Goal: Task Accomplishment & Management: Manage account settings

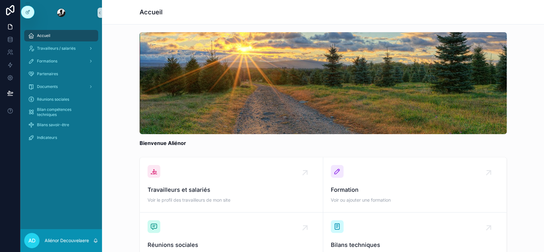
click at [518, 133] on div "Bienvenue Aliénor" at bounding box center [323, 90] width 432 height 120
click at [114, 59] on div "Bienvenue Aliénor" at bounding box center [323, 90] width 432 height 120
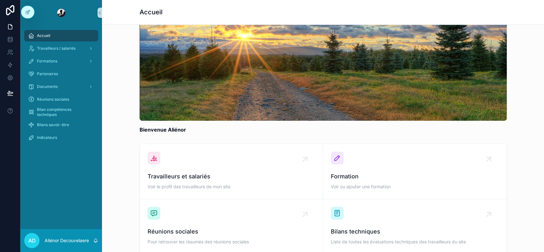
scroll to position [20, 0]
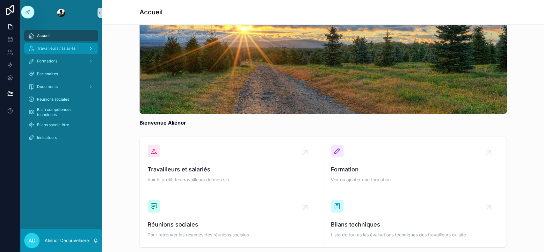
click at [83, 49] on div "Travailleurs / salariés" at bounding box center [61, 48] width 66 height 10
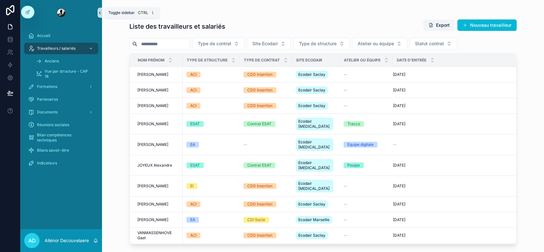
click at [100, 14] on icon "scrollable content" at bounding box center [100, 13] width 4 height 5
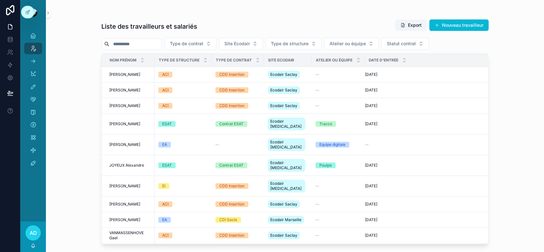
click at [45, 9] on div "scrollable content" at bounding box center [33, 13] width 26 height 26
click at [48, 9] on button "scrollable content" at bounding box center [48, 13] width 4 height 10
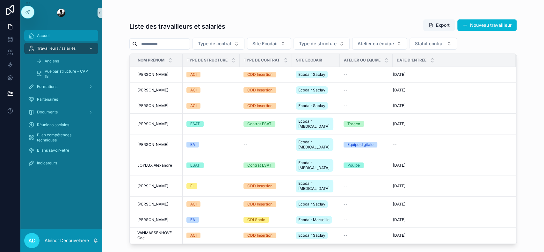
click at [43, 33] on span "Accueil" at bounding box center [43, 35] width 13 height 5
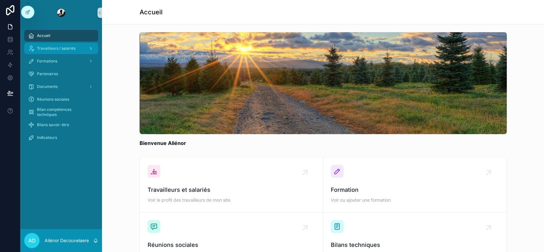
click at [45, 49] on span "Travailleurs / salariés" at bounding box center [56, 48] width 39 height 5
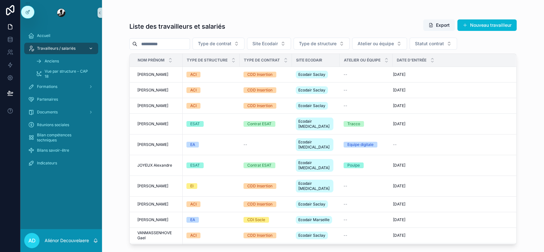
click at [55, 46] on span "Travailleurs / salariés" at bounding box center [56, 48] width 39 height 5
click at [76, 31] on div "Accueil" at bounding box center [61, 36] width 66 height 10
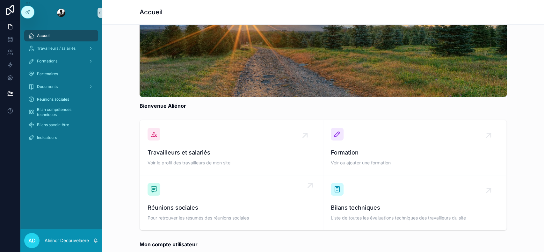
scroll to position [38, 0]
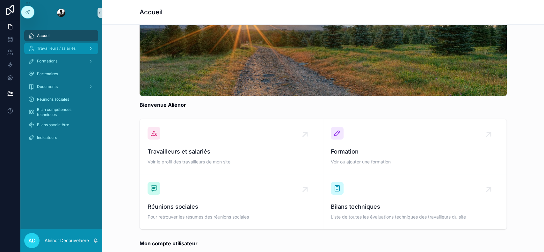
click at [66, 48] on span "Travailleurs / salariés" at bounding box center [56, 48] width 39 height 5
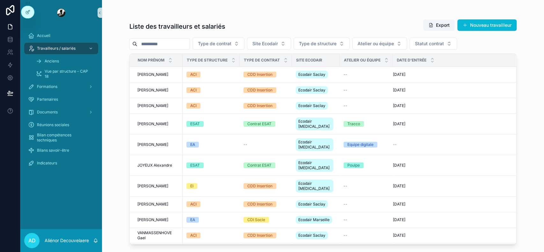
click at [184, 42] on input "scrollable content" at bounding box center [163, 44] width 52 height 9
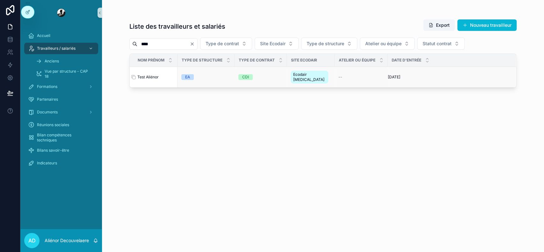
type input "****"
click at [157, 75] on span "Test Aliénor" at bounding box center [147, 77] width 21 height 5
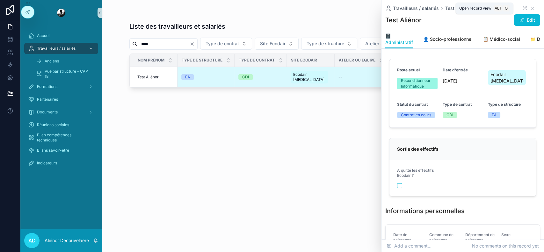
click at [523, 8] on icon "scrollable content" at bounding box center [525, 8] width 5 height 5
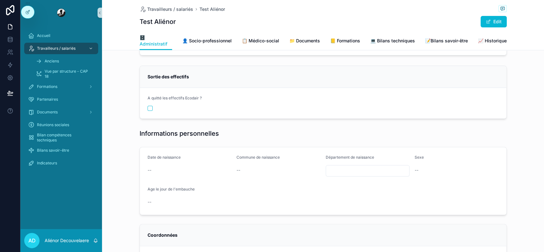
scroll to position [44, 0]
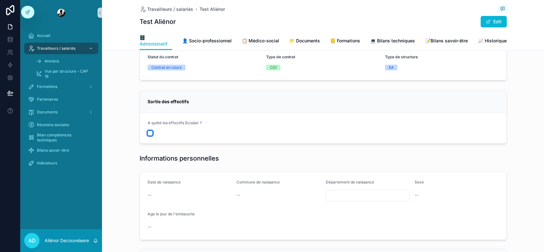
click at [148, 132] on button "scrollable content" at bounding box center [150, 133] width 5 height 5
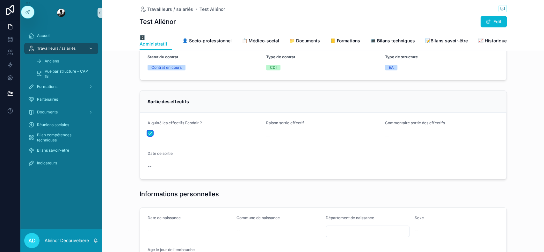
click at [149, 131] on button "scrollable content" at bounding box center [150, 133] width 5 height 5
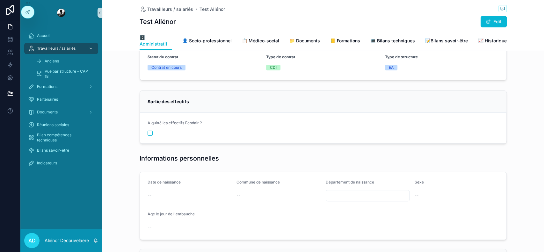
click at [228, 99] on div "Sortie des effectifs" at bounding box center [323, 102] width 351 height 6
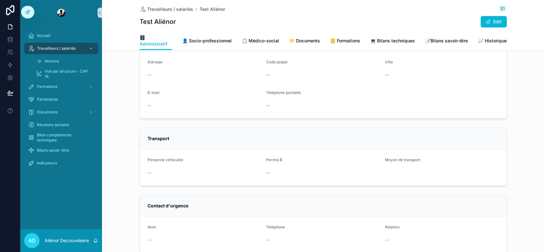
scroll to position [307, 0]
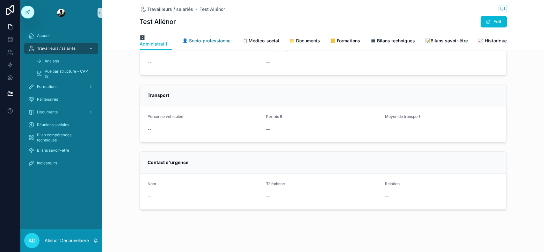
click at [210, 41] on span "👤 Socio-professionnel" at bounding box center [206, 41] width 49 height 6
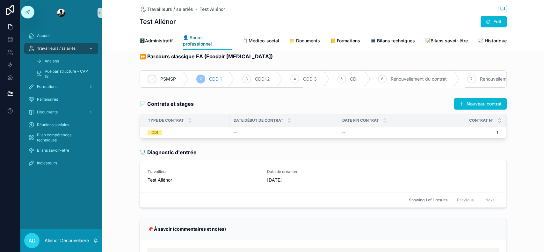
scroll to position [8, 0]
click at [293, 135] on div "--" at bounding box center [283, 132] width 101 height 5
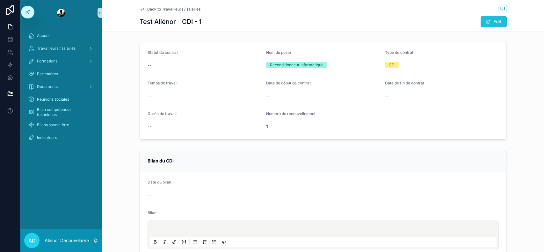
click at [495, 18] on button "Edit" at bounding box center [494, 21] width 26 height 11
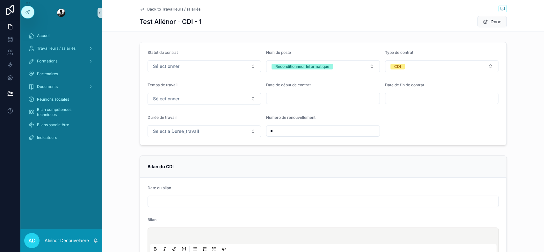
click at [164, 7] on span "Back to Travailleurs / salariés" at bounding box center [173, 9] width 53 height 5
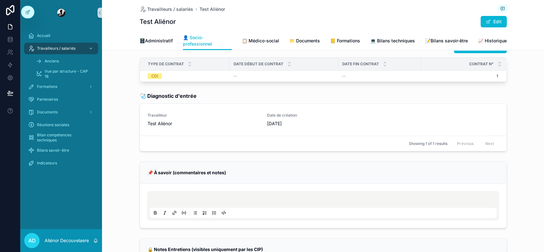
scroll to position [76, 0]
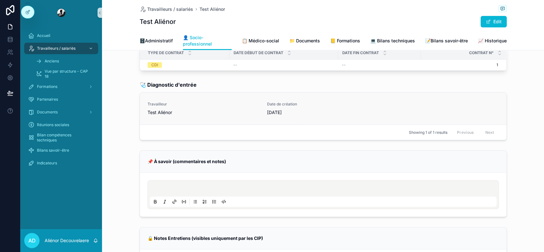
click at [227, 102] on link "Travailleur Test Aliénor Date de création 31/07/2025" at bounding box center [323, 109] width 367 height 32
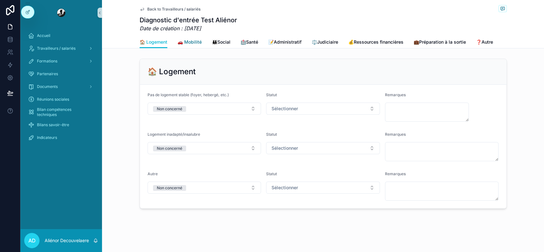
click at [196, 40] on span "🚗 Mobilité" at bounding box center [190, 42] width 24 height 6
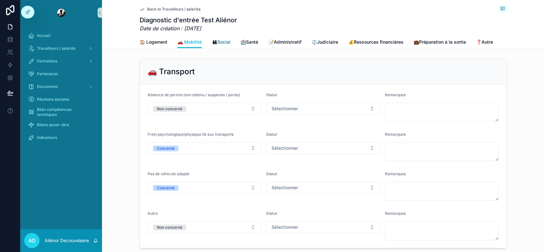
click at [228, 45] on span "👪Social" at bounding box center [221, 42] width 18 height 6
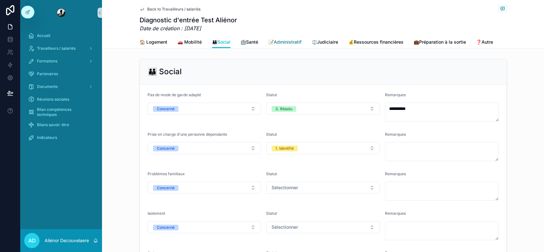
click at [296, 43] on span "📝Administratif" at bounding box center [284, 42] width 33 height 6
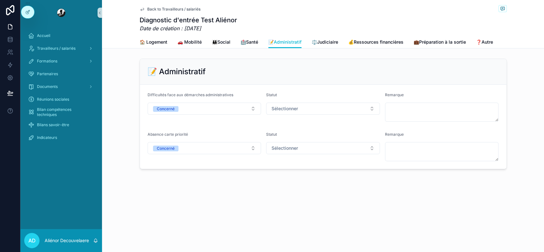
click at [189, 10] on span "Back to Travailleurs / salariés" at bounding box center [173, 9] width 53 height 5
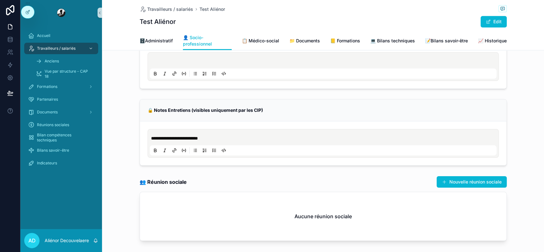
scroll to position [241, 0]
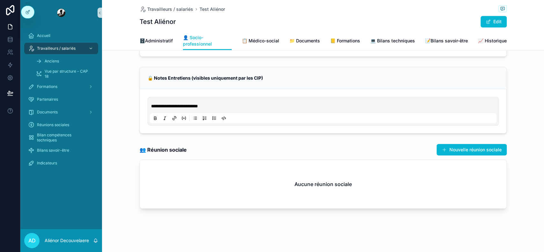
click at [334, 150] on div "👥 Réunion sociale Nouvelle réunion sociale" at bounding box center [323, 150] width 367 height 12
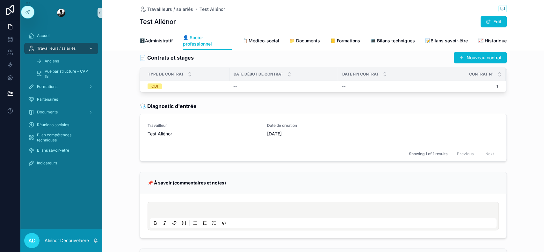
scroll to position [42, 0]
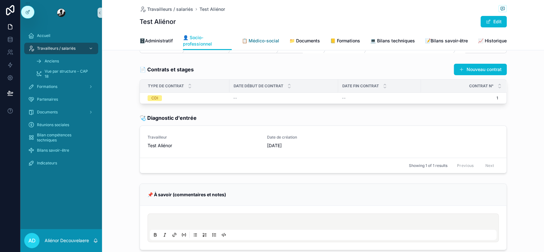
click at [266, 40] on span "📋 Médico-social" at bounding box center [260, 41] width 37 height 6
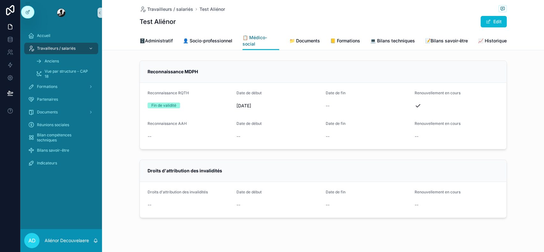
scroll to position [4, 0]
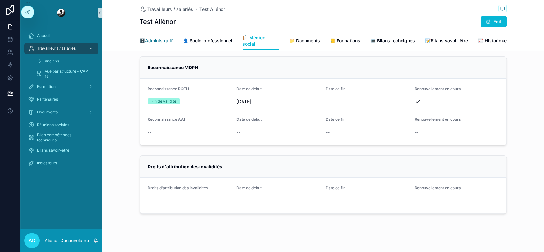
click at [156, 40] on span "🗄️Administratif" at bounding box center [156, 41] width 33 height 6
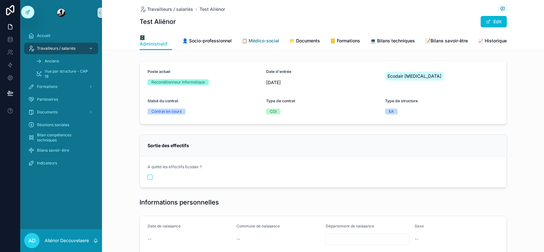
click at [242, 37] on link "📋 Médico-social" at bounding box center [260, 41] width 37 height 13
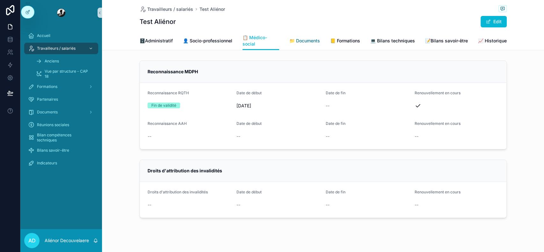
click at [296, 37] on link "📁 Documents" at bounding box center [304, 41] width 31 height 13
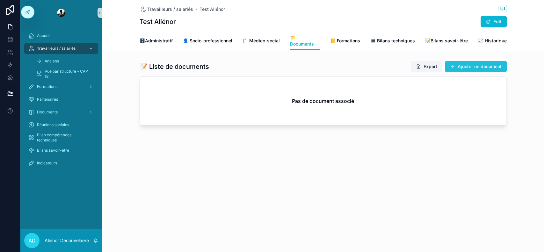
click at [455, 70] on button "Ajouter un document" at bounding box center [476, 66] width 62 height 11
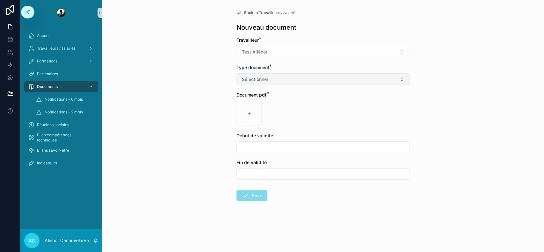
click at [311, 80] on button "Sélectionner" at bounding box center [323, 79] width 173 height 12
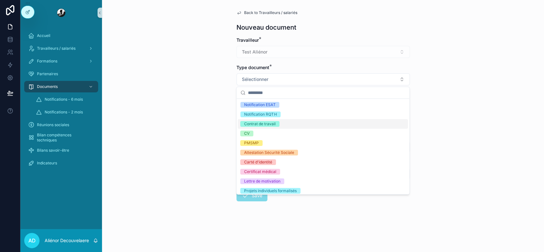
scroll to position [3, 0]
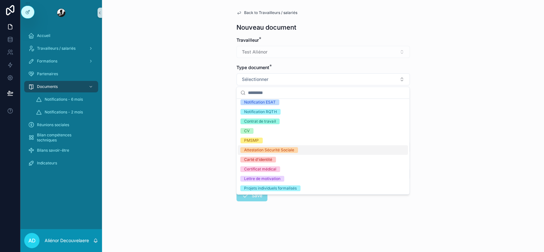
click at [508, 96] on div "Back to Travailleurs / salariés Nouveau document Travailleur * Test Aliénor Typ…" at bounding box center [323, 126] width 442 height 252
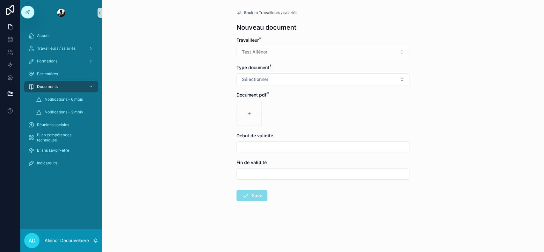
click at [277, 15] on span "Back to Travailleurs / salariés" at bounding box center [270, 12] width 53 height 5
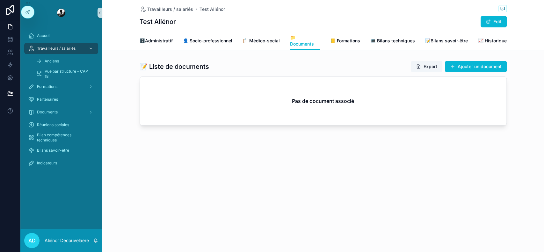
click at [344, 49] on div "🗄️Administratif 👤 Socio-professionnel 📋 Médico-social 📁 Documents 📒 Formations …" at bounding box center [323, 41] width 367 height 18
click at [344, 47] on link "📒 Formations" at bounding box center [345, 41] width 30 height 13
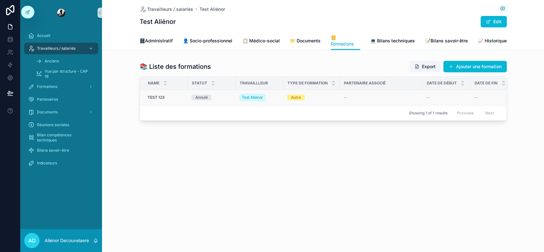
click at [339, 96] on td "Autre" at bounding box center [311, 98] width 56 height 16
click at [315, 96] on div "Autre" at bounding box center [311, 98] width 49 height 6
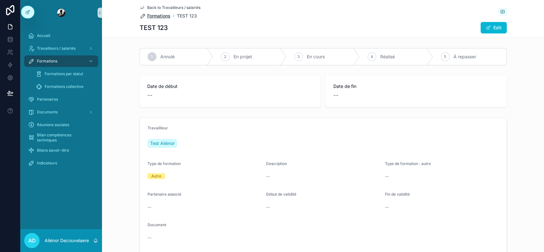
click at [159, 16] on span "Formations" at bounding box center [158, 16] width 23 height 6
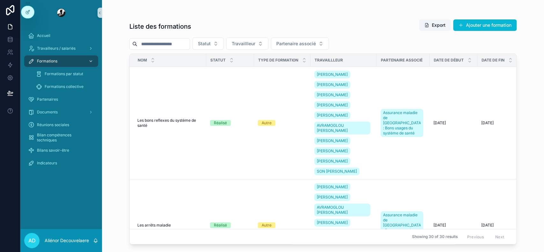
click at [65, 61] on div "Formations" at bounding box center [61, 61] width 66 height 10
click at [55, 62] on span "Formations" at bounding box center [47, 61] width 20 height 5
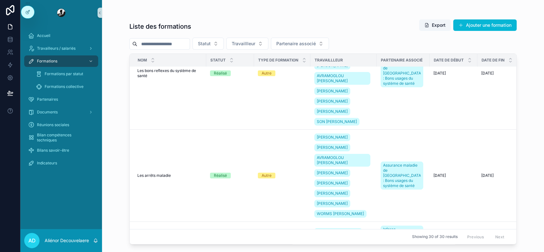
scroll to position [36, 0]
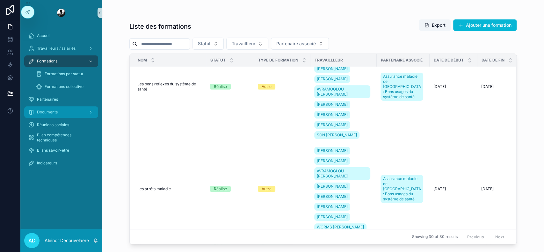
click at [66, 108] on div "Documents" at bounding box center [61, 112] width 66 height 10
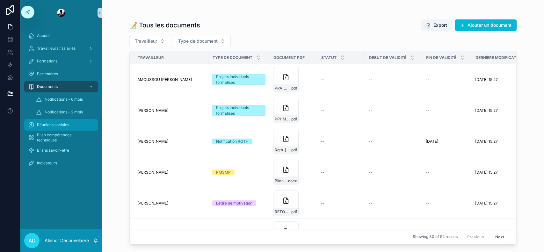
click at [76, 128] on div "Réunions sociales" at bounding box center [61, 125] width 66 height 10
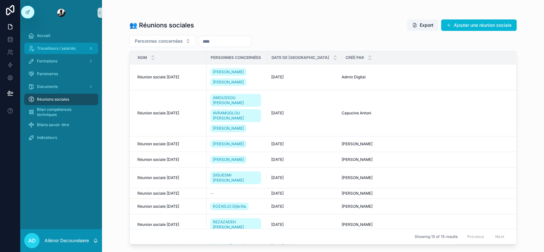
click at [73, 50] on span "Travailleurs / salariés" at bounding box center [56, 48] width 39 height 5
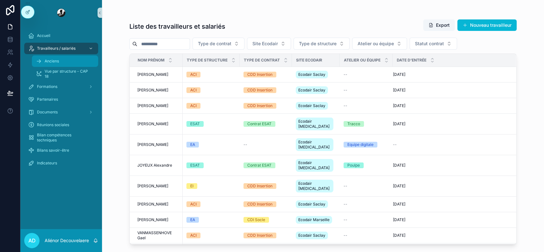
click at [61, 60] on div "Anciens" at bounding box center [65, 61] width 59 height 10
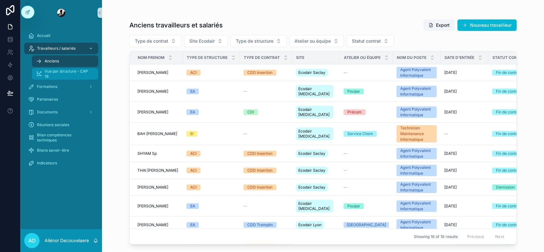
click at [74, 76] on span "Vue par structure - CAP 18" at bounding box center [68, 74] width 47 height 10
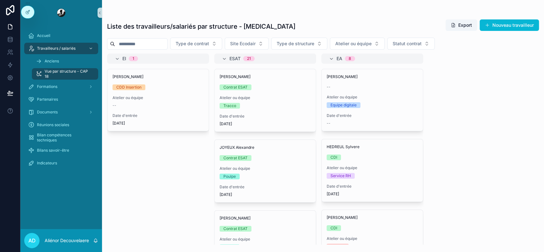
scroll to position [122, 0]
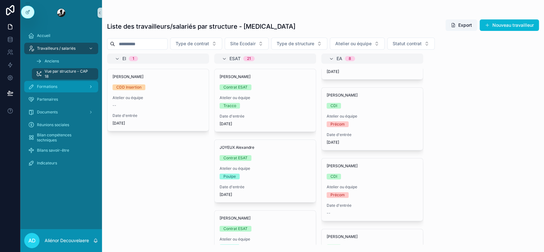
click at [77, 86] on div "Formations" at bounding box center [61, 87] width 66 height 10
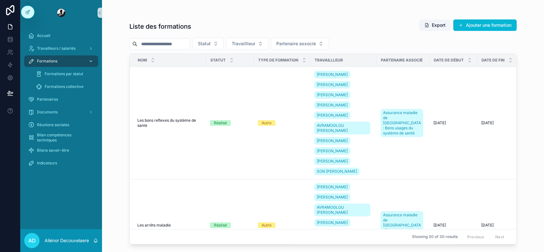
click at [76, 61] on div "Formations" at bounding box center [61, 61] width 66 height 10
click at [60, 75] on span "Formations par statut" at bounding box center [64, 73] width 39 height 5
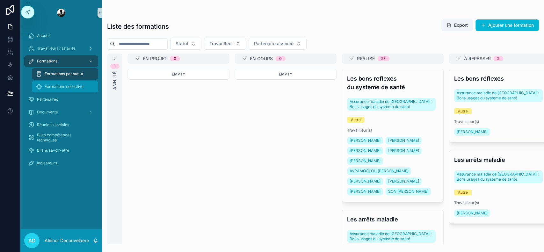
click at [62, 86] on span "Formations collective" at bounding box center [64, 86] width 39 height 5
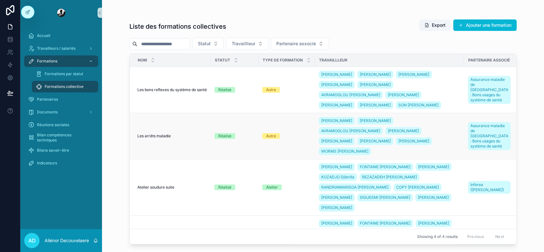
scroll to position [8, 0]
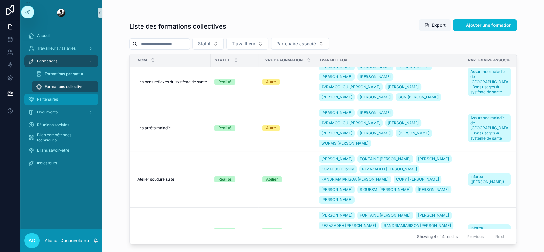
click at [69, 100] on div "Partenaires" at bounding box center [61, 99] width 66 height 10
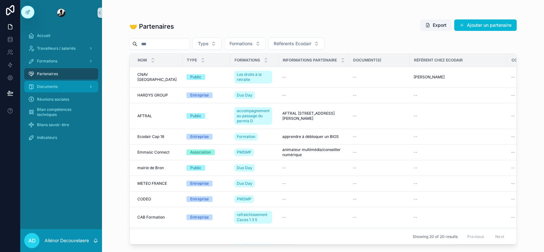
click at [62, 86] on div "Documents" at bounding box center [61, 87] width 66 height 10
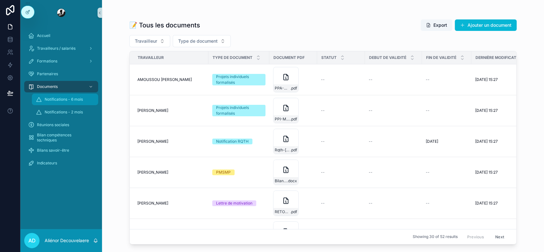
click at [62, 98] on span "Notifications - 6 mois" at bounding box center [64, 99] width 38 height 5
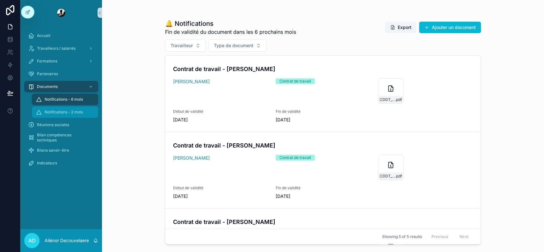
click at [66, 109] on div "Notifications - 2 mois" at bounding box center [65, 112] width 59 height 10
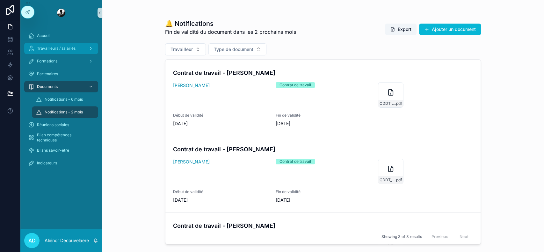
click at [83, 49] on div "Travailleurs / salariés" at bounding box center [61, 48] width 66 height 10
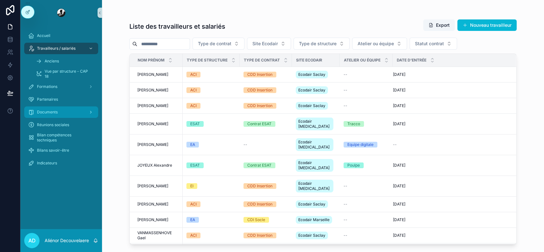
click at [56, 111] on span "Documents" at bounding box center [47, 112] width 21 height 5
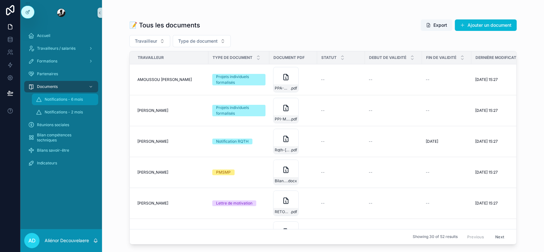
click at [64, 95] on div "Notifications - 6 mois" at bounding box center [65, 99] width 59 height 10
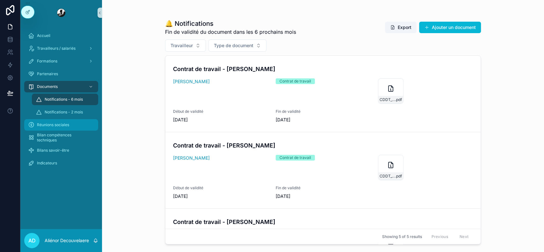
click at [74, 121] on div "Réunions sociales" at bounding box center [61, 125] width 66 height 10
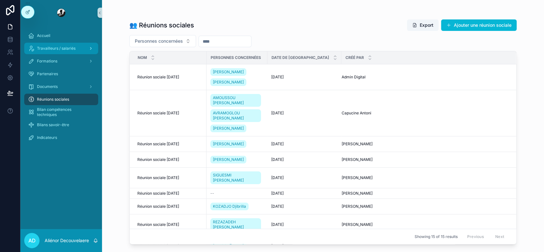
click at [78, 51] on div "Travailleurs / salariés" at bounding box center [61, 48] width 66 height 10
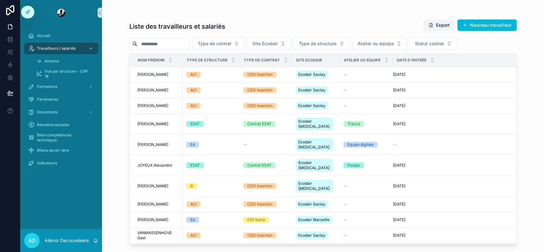
click at [190, 46] on input "scrollable content" at bounding box center [163, 44] width 52 height 9
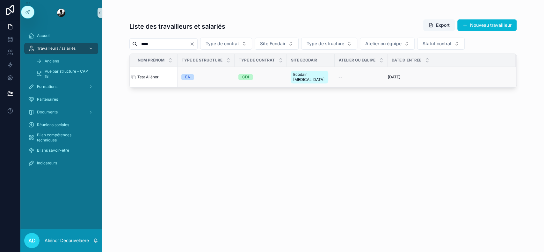
type input "****"
click at [159, 75] on div "Test Aliénor Test Aliénor" at bounding box center [155, 77] width 36 height 5
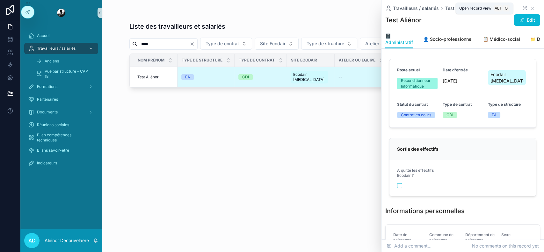
click at [523, 9] on icon "scrollable content" at bounding box center [525, 8] width 5 height 5
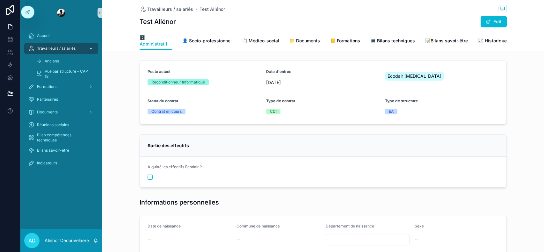
click at [50, 50] on span "Travailleurs / salariés" at bounding box center [56, 48] width 39 height 5
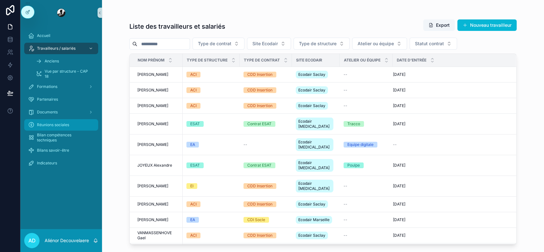
click at [46, 122] on span "Réunions sociales" at bounding box center [53, 124] width 32 height 5
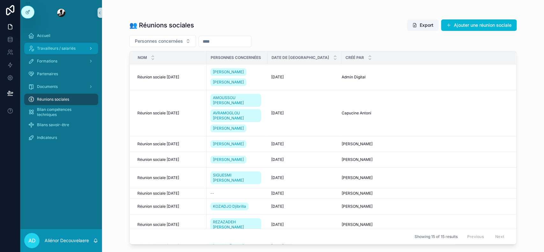
click at [68, 46] on span "Travailleurs / salariés" at bounding box center [56, 48] width 39 height 5
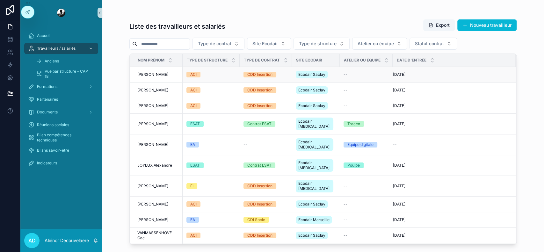
click at [213, 72] on div "ACI" at bounding box center [210, 75] width 49 height 6
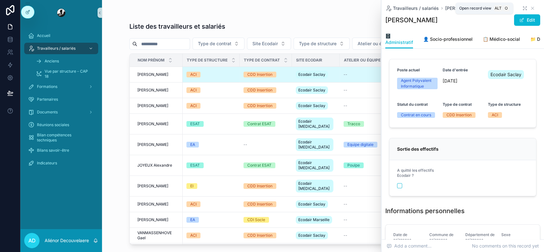
click at [523, 9] on icon "scrollable content" at bounding box center [525, 8] width 5 height 5
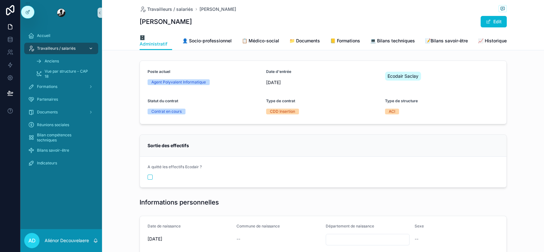
click at [49, 50] on span "Travailleurs / salariés" at bounding box center [56, 48] width 39 height 5
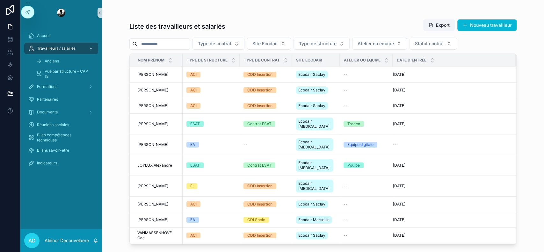
click at [168, 46] on input "scrollable content" at bounding box center [163, 44] width 52 height 9
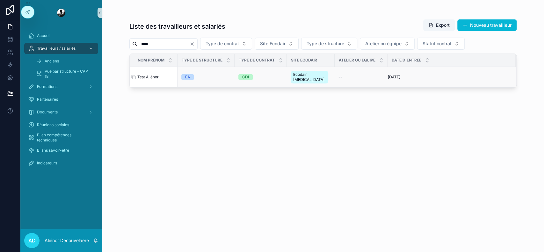
type input "****"
click at [160, 75] on div "Test Aliénor Test Aliénor" at bounding box center [155, 77] width 36 height 5
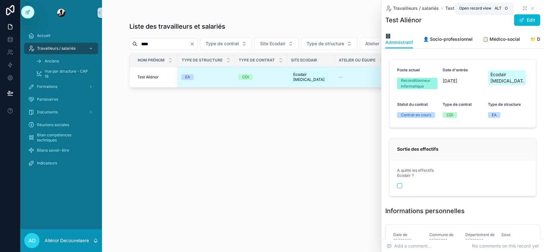
click at [523, 6] on icon "scrollable content" at bounding box center [525, 8] width 5 height 5
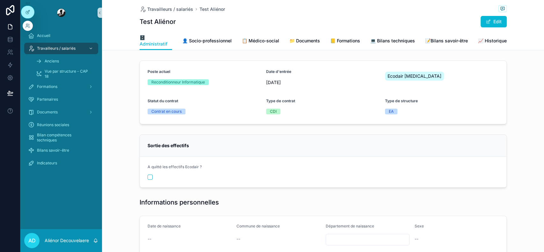
click at [29, 22] on div at bounding box center [28, 26] width 10 height 10
click at [27, 27] on icon at bounding box center [27, 25] width 5 height 5
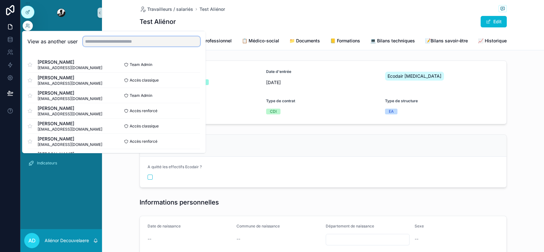
click at [103, 40] on input "text" at bounding box center [141, 41] width 117 height 10
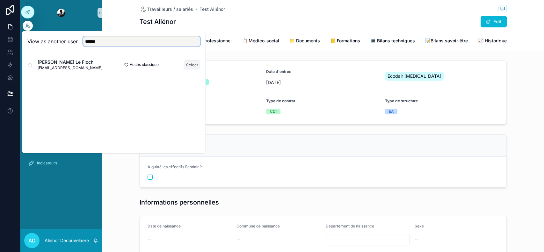
type input "******"
click at [191, 64] on button "Select" at bounding box center [192, 64] width 17 height 9
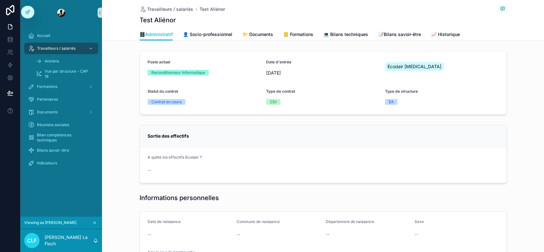
click at [95, 220] on button "scrollable content" at bounding box center [94, 222] width 7 height 7
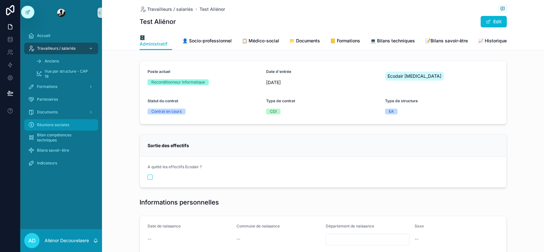
click at [65, 124] on span "Réunions sociales" at bounding box center [53, 124] width 32 height 5
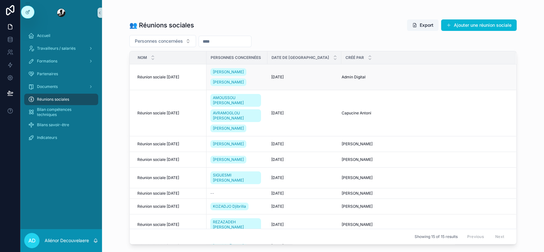
click at [376, 79] on div "Admin Digital Admin Digital" at bounding box center [425, 77] width 166 height 5
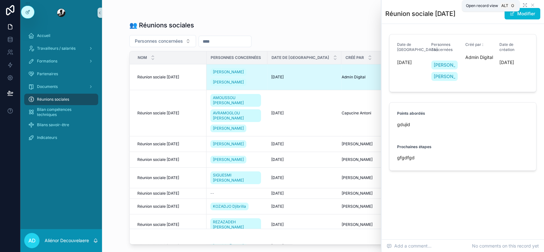
click at [524, 6] on icon "scrollable content" at bounding box center [523, 5] width 1 height 1
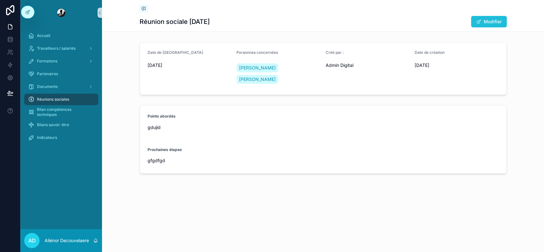
click at [490, 22] on button "Modifier" at bounding box center [489, 21] width 36 height 11
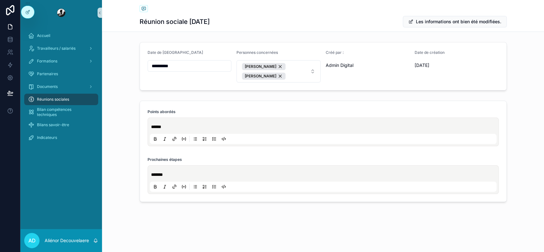
click at [283, 124] on p "******" at bounding box center [324, 127] width 347 height 6
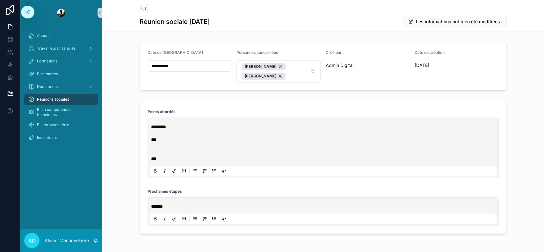
drag, startPoint x: 232, startPoint y: 150, endPoint x: 173, endPoint y: 155, distance: 59.2
click at [173, 155] on p "scrollable content" at bounding box center [324, 152] width 347 height 6
click at [163, 136] on p "***" at bounding box center [324, 139] width 347 height 6
click at [452, 26] on button "Les informations ont bien été modifiées." at bounding box center [455, 21] width 104 height 11
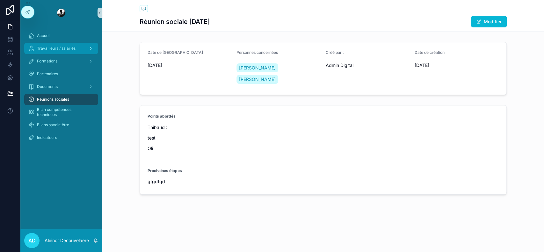
click at [56, 50] on span "Travailleurs / salariés" at bounding box center [56, 48] width 39 height 5
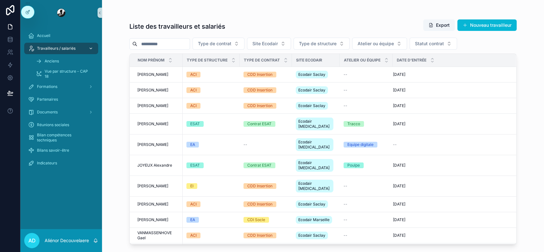
click at [64, 45] on div "Travailleurs / salariés" at bounding box center [61, 48] width 66 height 10
click at [189, 42] on input "scrollable content" at bounding box center [163, 44] width 52 height 9
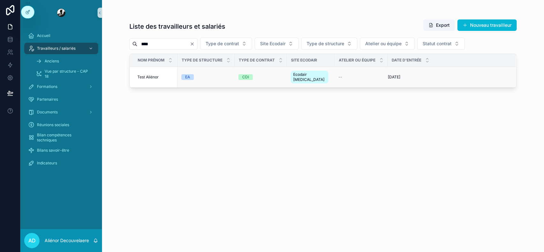
type input "****"
click at [357, 75] on div "--" at bounding box center [361, 77] width 45 height 5
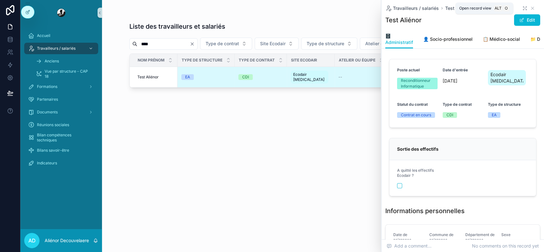
click at [523, 7] on icon "scrollable content" at bounding box center [525, 8] width 5 height 5
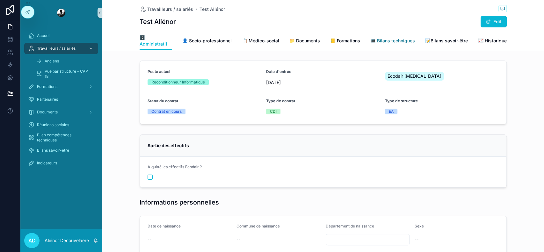
click at [395, 39] on span "💻 Bilans techniques" at bounding box center [392, 41] width 45 height 6
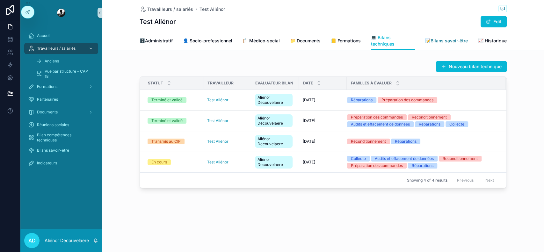
click at [446, 45] on link "📝Bilans savoir-être" at bounding box center [446, 41] width 43 height 13
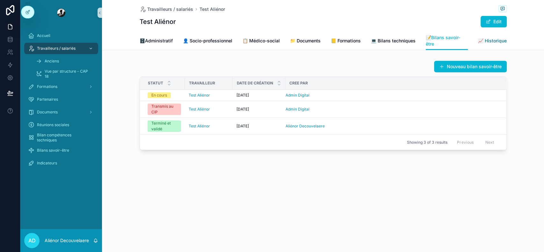
click at [494, 38] on span "📈 Historique" at bounding box center [492, 41] width 29 height 6
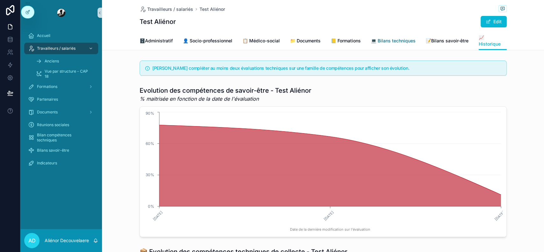
click at [402, 42] on span "💻 Bilans techniques" at bounding box center [393, 41] width 45 height 6
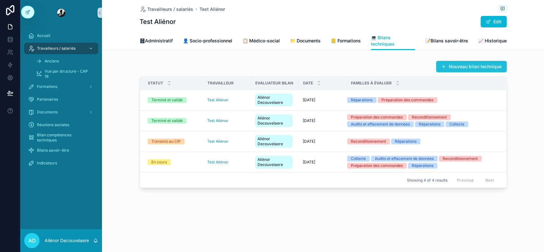
click at [483, 63] on button "Nouveau bilan technique" at bounding box center [471, 66] width 71 height 11
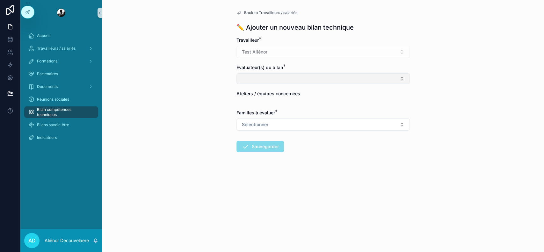
click at [304, 74] on button "Select Button" at bounding box center [323, 78] width 173 height 11
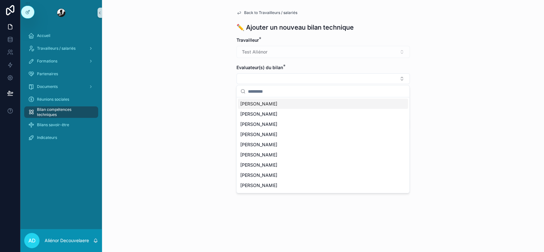
click at [194, 88] on div "Back to Travailleurs / salariés ✏️ Ajouter un nouveau bilan technique Travaille…" at bounding box center [323, 126] width 442 height 252
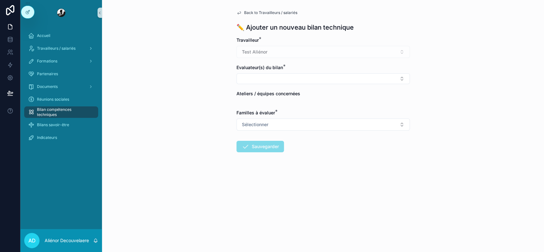
click at [278, 13] on span "Back to Travailleurs / salariés" at bounding box center [270, 12] width 53 height 5
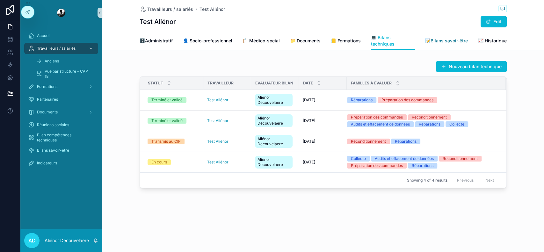
click at [438, 40] on span "📝Bilans savoir-être" at bounding box center [446, 41] width 43 height 6
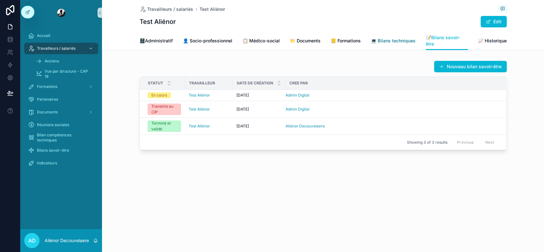
click at [381, 40] on span "💻 Bilans techniques" at bounding box center [393, 41] width 45 height 6
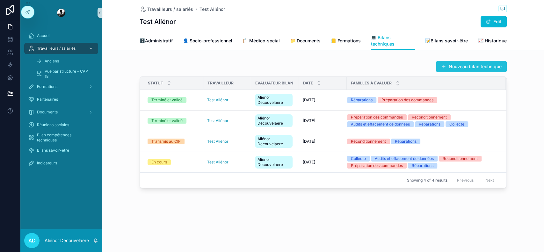
click at [462, 70] on button "Nouveau bilan technique" at bounding box center [471, 66] width 71 height 11
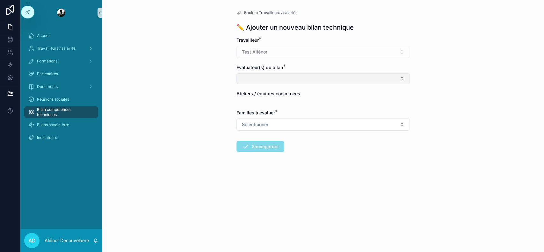
click at [371, 79] on button "Select Button" at bounding box center [323, 78] width 173 height 11
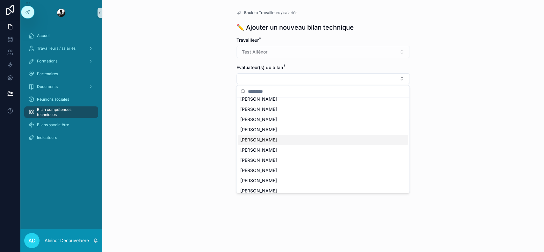
click at [297, 143] on div "[PERSON_NAME]" at bounding box center [323, 140] width 170 height 10
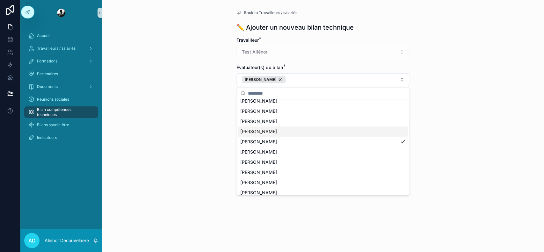
drag, startPoint x: 286, startPoint y: 135, endPoint x: 411, endPoint y: 94, distance: 131.6
click at [286, 135] on div "[PERSON_NAME]" at bounding box center [323, 132] width 170 height 10
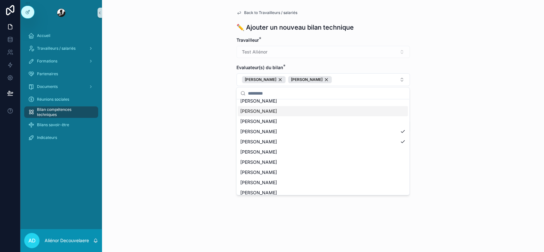
click at [530, 85] on div "Back to Travailleurs / salariés ✏️ Ajouter un nouveau bilan technique Travaille…" at bounding box center [323, 126] width 442 height 252
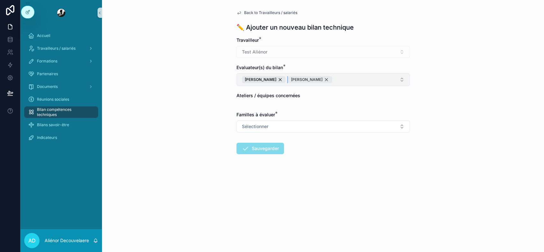
click at [313, 81] on div "[PERSON_NAME]" at bounding box center [310, 79] width 44 height 7
click at [275, 79] on div "[PERSON_NAME]" at bounding box center [264, 79] width 44 height 7
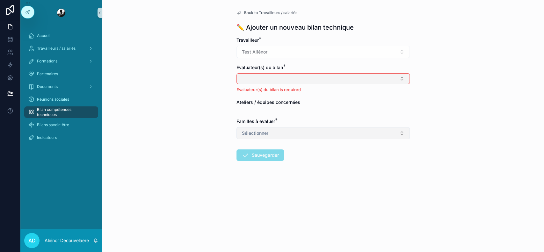
click at [290, 130] on button "Sélectionner" at bounding box center [323, 133] width 173 height 12
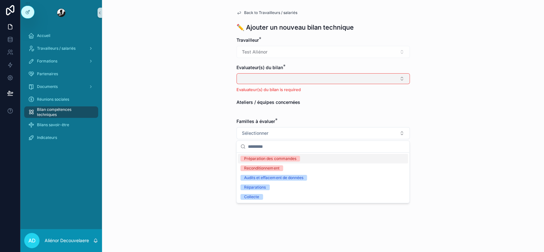
click at [454, 101] on div "Back to Travailleurs / salariés ✏️ Ajouter un nouveau bilan technique Travaille…" at bounding box center [323, 126] width 442 height 252
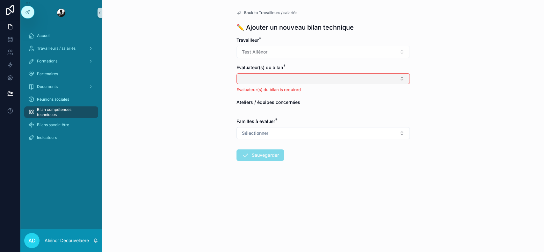
click at [267, 12] on span "Back to Travailleurs / salariés" at bounding box center [270, 12] width 53 height 5
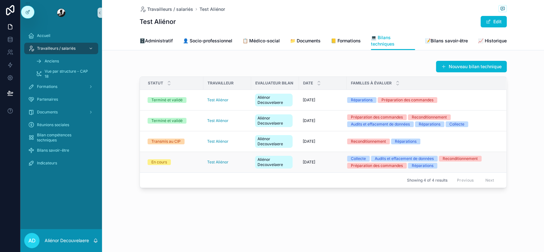
click at [181, 162] on div "En cours" at bounding box center [174, 162] width 52 height 6
click at [166, 159] on div "En cours" at bounding box center [159, 162] width 16 height 6
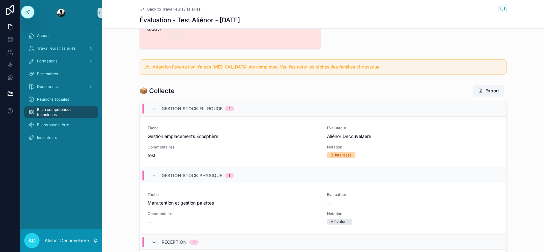
scroll to position [362, 0]
click at [154, 106] on div "Gestion stock fil rouge 1" at bounding box center [192, 108] width 83 height 10
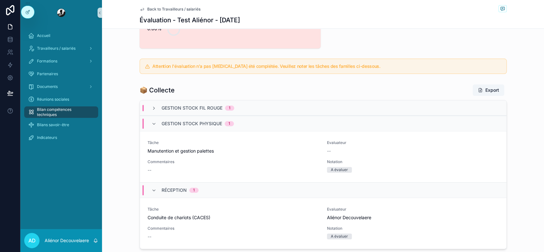
click at [162, 121] on span "Gestion stock physique" at bounding box center [192, 124] width 61 height 6
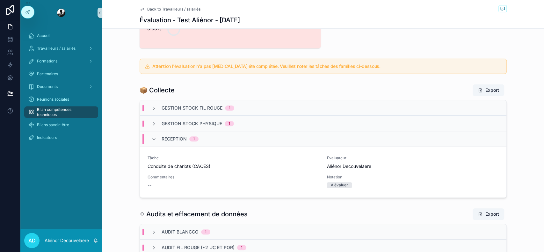
click at [162, 136] on span "Réception" at bounding box center [174, 139] width 25 height 6
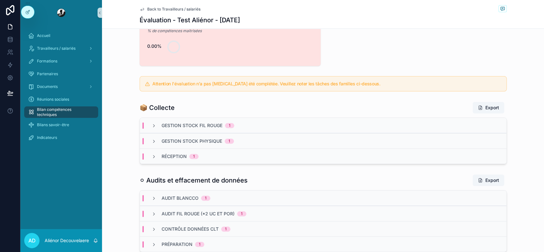
scroll to position [345, 0]
click at [208, 128] on span "Gestion stock fil rouge" at bounding box center [192, 126] width 61 height 6
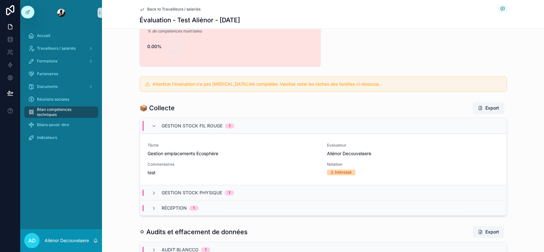
click at [187, 196] on div "Gestion stock physique 1" at bounding box center [323, 192] width 367 height 15
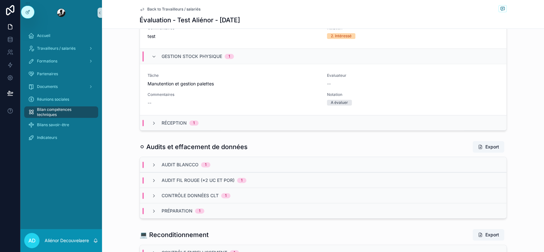
scroll to position [490, 0]
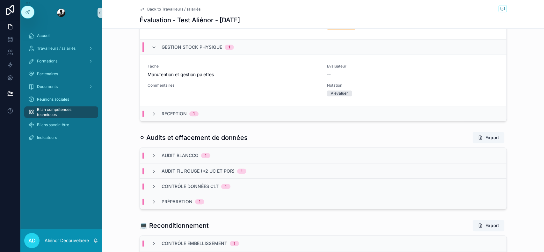
click at [173, 115] on span "Réception" at bounding box center [174, 114] width 25 height 6
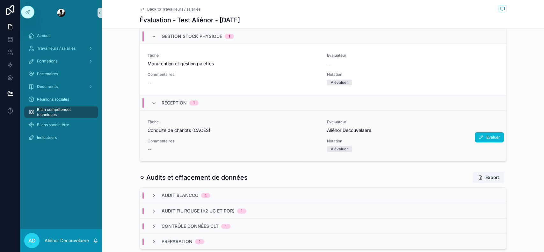
scroll to position [0, 0]
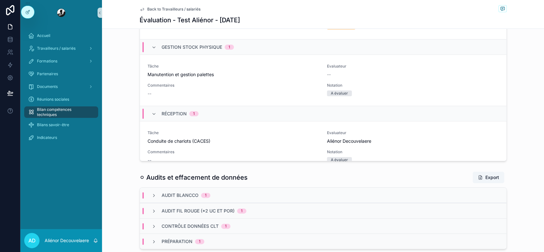
click at [444, 194] on div "Audit Blancco 1" at bounding box center [323, 195] width 367 height 15
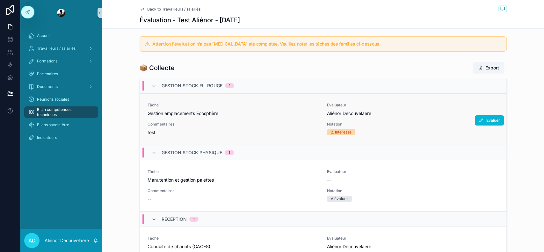
scroll to position [385, 0]
click at [486, 120] on span "Evaluer" at bounding box center [493, 119] width 14 height 5
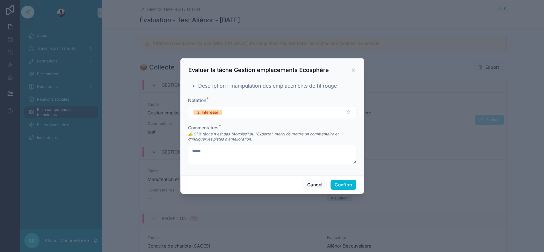
click at [354, 70] on icon at bounding box center [353, 70] width 3 height 3
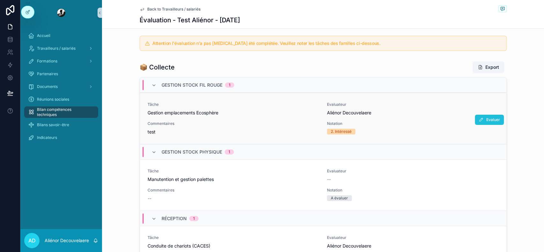
click at [487, 115] on button "Evaluer" at bounding box center [489, 120] width 29 height 10
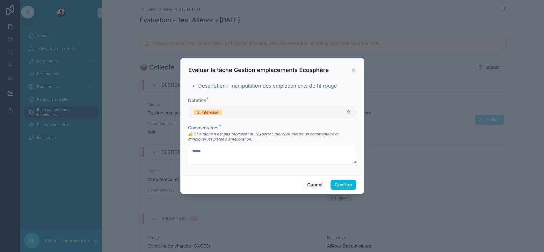
click at [324, 111] on button "2. Intéressé" at bounding box center [272, 112] width 168 height 12
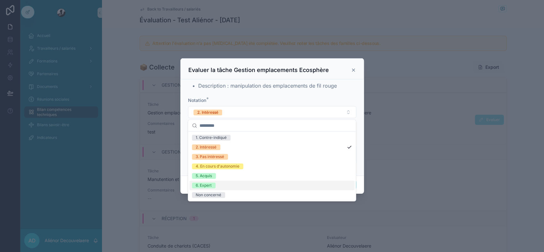
click at [212, 187] on div "6. Expert" at bounding box center [204, 186] width 16 height 6
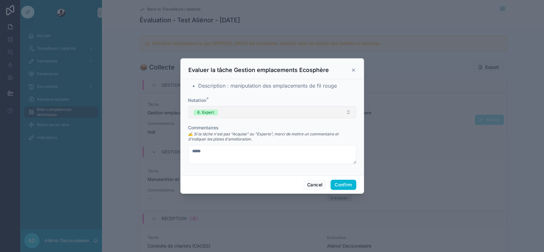
click at [234, 114] on button "6. Expert" at bounding box center [272, 112] width 168 height 12
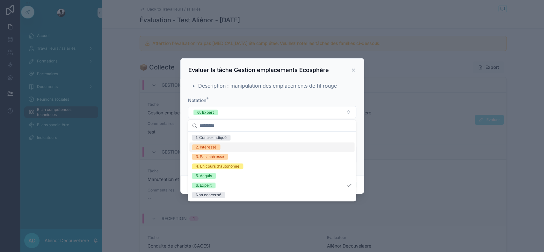
click at [224, 146] on div "2. Intéressé" at bounding box center [271, 148] width 165 height 10
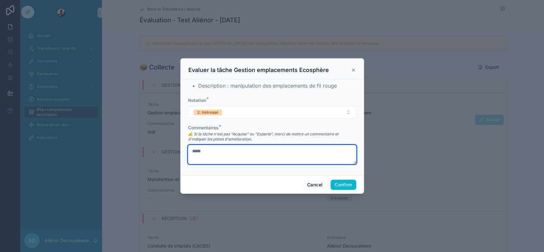
click at [217, 154] on textarea "****" at bounding box center [272, 154] width 168 height 19
click at [252, 159] on textarea "****" at bounding box center [272, 154] width 168 height 19
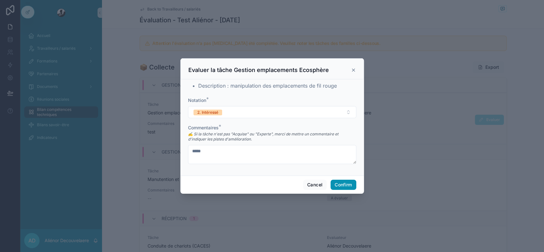
click at [339, 183] on button "Confirm" at bounding box center [344, 185] width 26 height 10
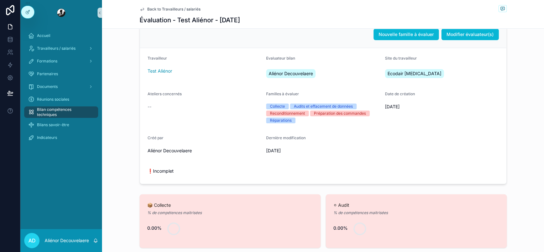
scroll to position [0, 0]
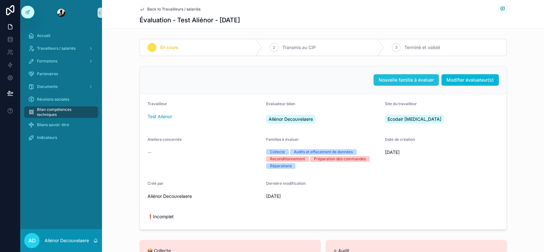
click at [417, 81] on span "Nouvelle famille à évaluer" at bounding box center [406, 80] width 55 height 6
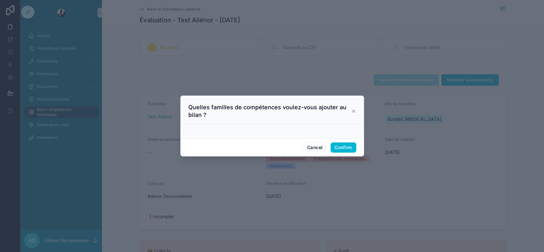
click at [354, 111] on icon at bounding box center [353, 111] width 5 height 5
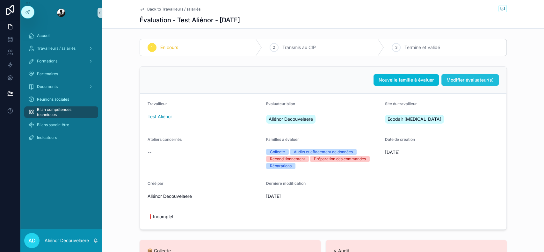
click at [474, 75] on button "Modifier évaluateur(s)" at bounding box center [470, 79] width 57 height 11
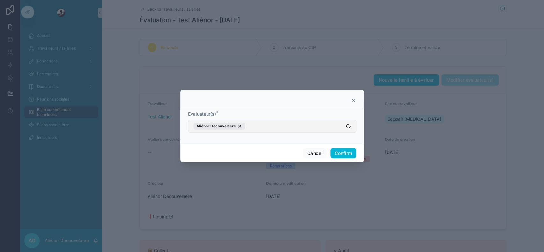
click at [293, 127] on button "Aliénor Decouvelaere" at bounding box center [272, 126] width 168 height 13
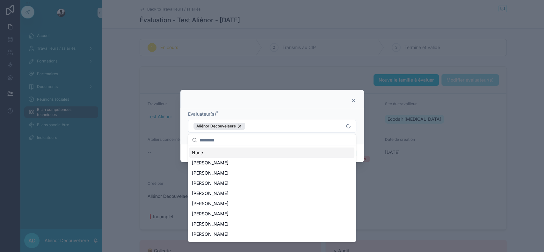
click at [301, 114] on div "Evaluateur(s) *" at bounding box center [272, 114] width 168 height 6
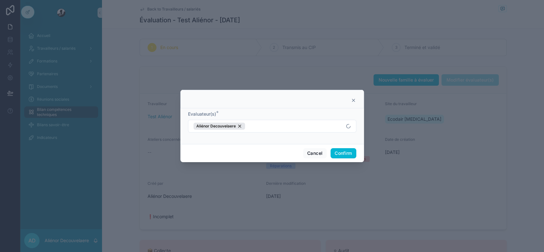
click at [349, 100] on div at bounding box center [272, 100] width 168 height 5
click at [353, 99] on icon at bounding box center [353, 100] width 5 height 5
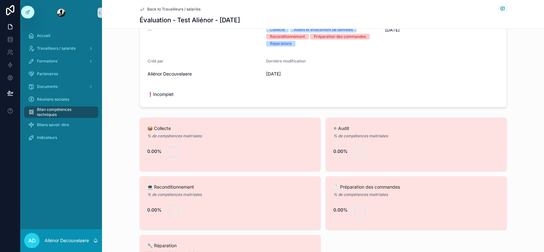
scroll to position [105, 0]
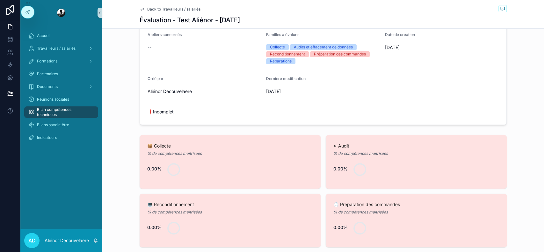
click at [154, 111] on span "❗Incomplet" at bounding box center [323, 112] width 351 height 6
click at [173, 111] on span "❗Incomplet" at bounding box center [323, 112] width 351 height 6
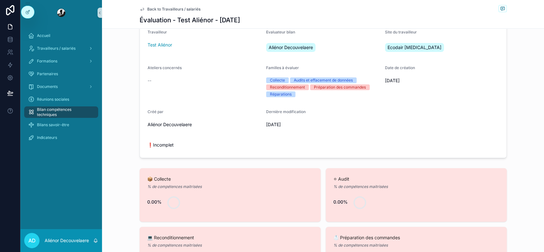
scroll to position [70, 0]
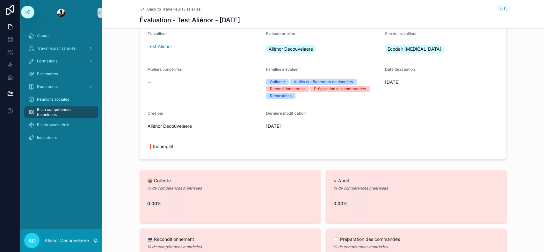
click at [158, 11] on span "Back to Travailleurs / salariés" at bounding box center [173, 9] width 53 height 5
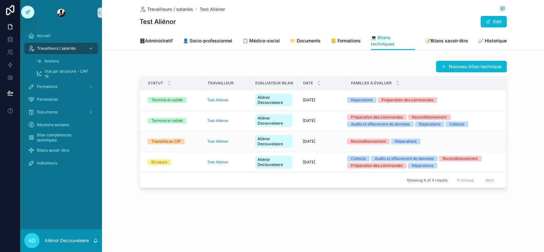
click at [188, 141] on div "Transmis au CIP" at bounding box center [174, 142] width 52 height 6
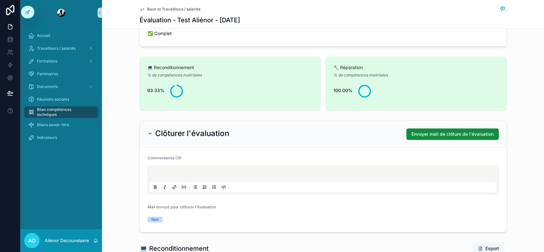
scroll to position [170, 0]
click at [192, 172] on p "scrollable content" at bounding box center [324, 175] width 347 height 6
click at [345, 121] on div "Clôturer l'évaluation Envoyer mail de clôture de l'évaluation" at bounding box center [323, 134] width 367 height 27
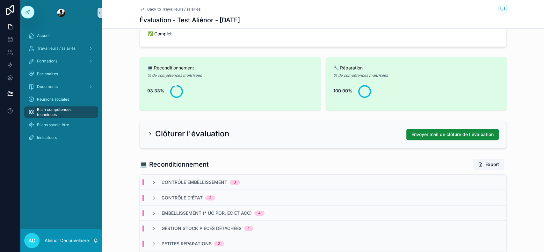
click at [348, 121] on div "Clôturer l'évaluation Envoyer mail de clôture de l'évaluation" at bounding box center [323, 134] width 367 height 27
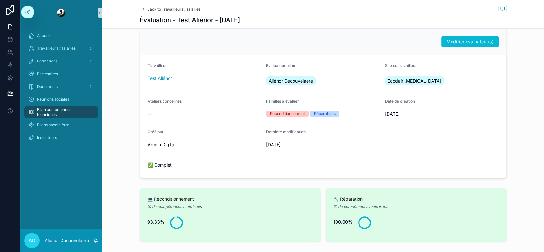
scroll to position [0, 0]
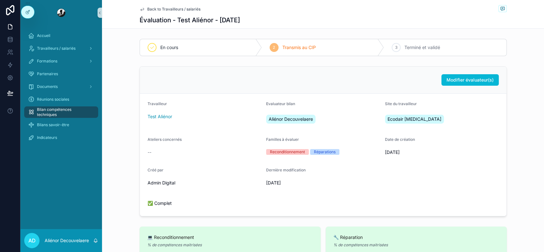
click at [61, 116] on span "Bilan compétences techniques" at bounding box center [64, 112] width 55 height 10
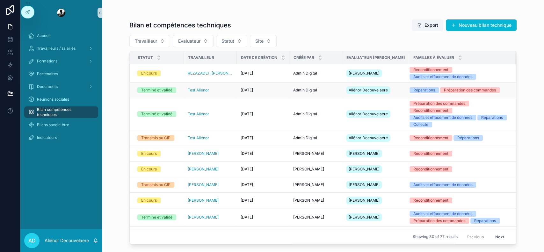
click at [230, 88] on div "Test Aliénor" at bounding box center [210, 90] width 45 height 5
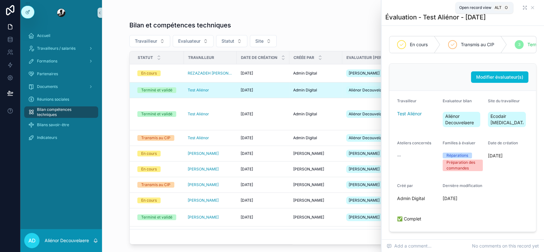
click at [523, 9] on icon "scrollable content" at bounding box center [523, 8] width 1 height 1
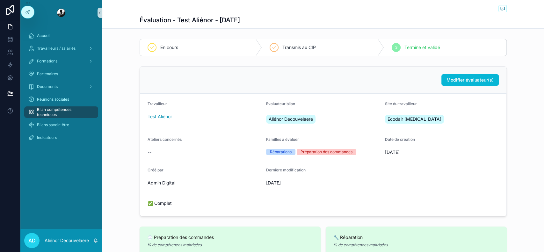
click at [73, 110] on span "Bilan compétences techniques" at bounding box center [64, 112] width 55 height 10
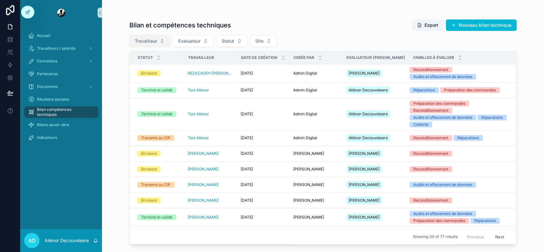
click at [154, 42] on span "Travailleur" at bounding box center [146, 41] width 22 height 6
type input "****"
click at [146, 68] on div "Test Aliénor" at bounding box center [150, 67] width 77 height 10
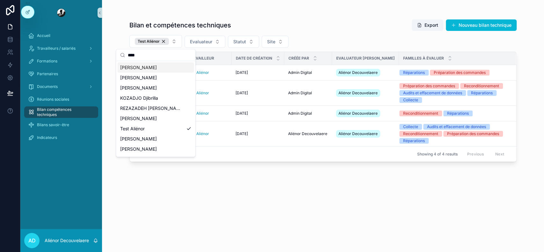
click at [296, 202] on div "Bilan et compétences techniques Export Nouveau bilan technique Test Aliénor Eva…" at bounding box center [322, 129] width 387 height 229
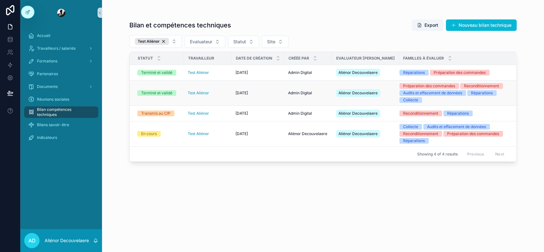
click at [323, 96] on div "Admin Digital Admin Digital" at bounding box center [308, 93] width 40 height 5
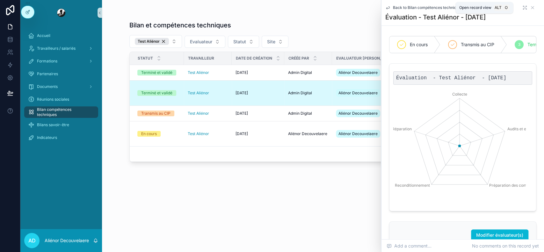
click at [525, 6] on icon "scrollable content" at bounding box center [525, 6] width 1 height 1
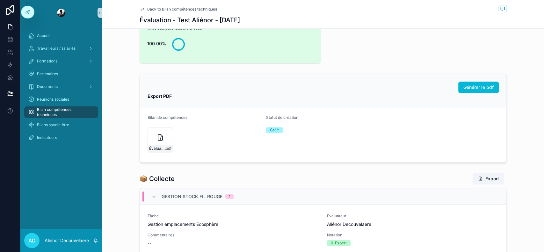
scroll to position [507, 0]
click at [159, 135] on icon "scrollable content" at bounding box center [160, 137] width 4 height 6
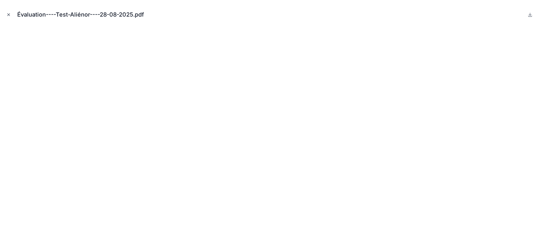
click at [10, 14] on icon "Close modal" at bounding box center [8, 14] width 4 height 4
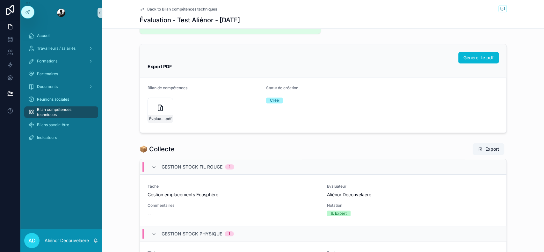
scroll to position [637, 0]
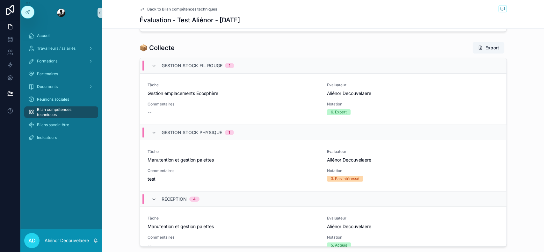
click at [422, 58] on div "Gestion stock fil rouge 1" at bounding box center [323, 65] width 367 height 15
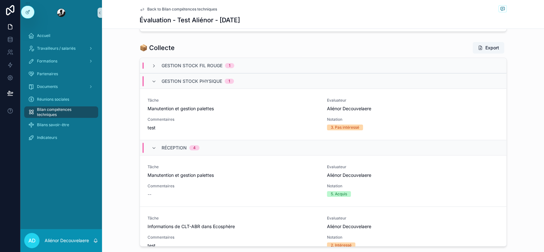
click at [362, 77] on div "Gestion stock physique 1" at bounding box center [323, 80] width 367 height 15
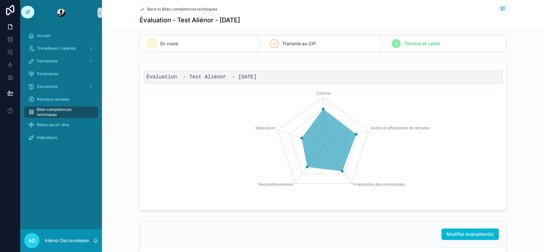
scroll to position [0, 0]
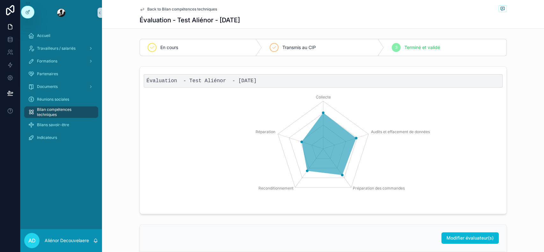
click at [203, 11] on span "Back to Bilan compétences techniques" at bounding box center [182, 9] width 70 height 5
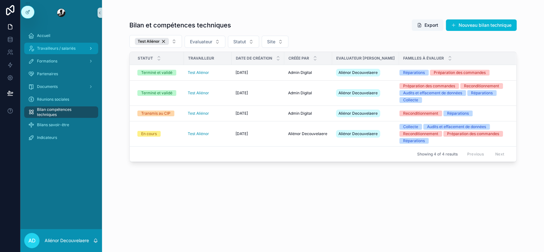
click at [62, 46] on span "Travailleurs / salariés" at bounding box center [56, 48] width 39 height 5
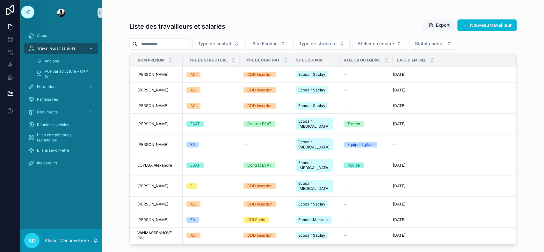
click at [182, 41] on input "scrollable content" at bounding box center [163, 44] width 52 height 9
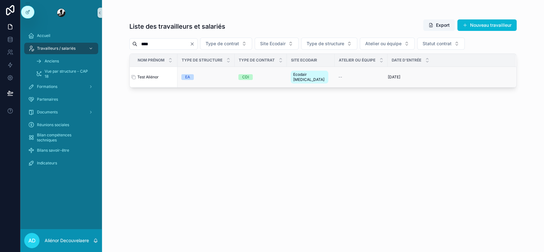
type input "****"
click at [141, 75] on span "Test Aliénor" at bounding box center [147, 77] width 21 height 5
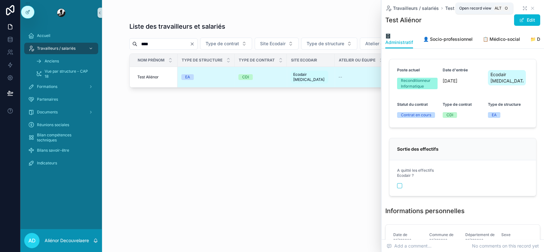
click at [523, 7] on icon "scrollable content" at bounding box center [523, 7] width 1 height 1
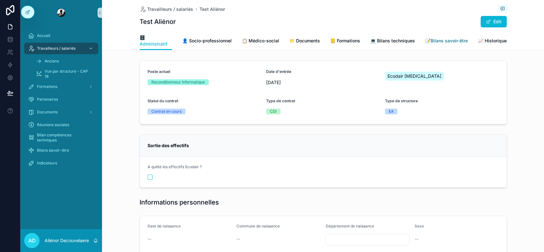
click at [438, 38] on span "📝Bilans savoir-être" at bounding box center [446, 41] width 43 height 6
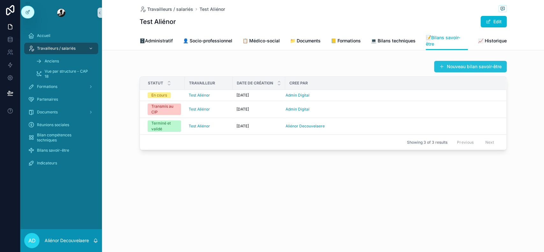
click at [451, 63] on button "Nouveau bilan savoir-être" at bounding box center [470, 66] width 73 height 11
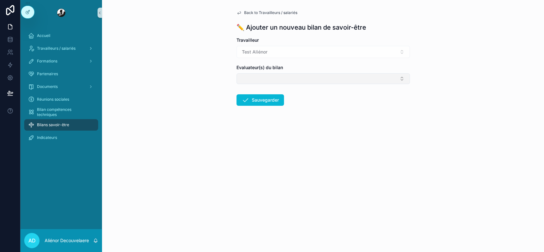
click at [280, 74] on button "Select Button" at bounding box center [323, 78] width 173 height 11
type input "***"
click at [265, 105] on span "Aliénor Decouvelaere" at bounding box center [262, 104] width 44 height 6
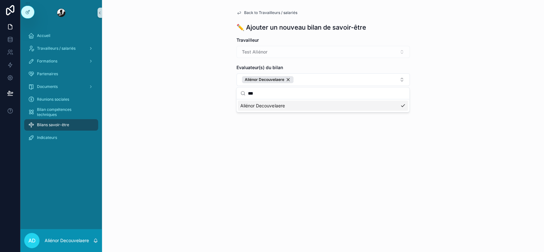
click at [278, 154] on div "Back to Travailleurs / salariés ✏️ Ajouter un nouveau bilan de savoir-être Trav…" at bounding box center [323, 126] width 442 height 252
click at [260, 103] on button "Sauvegarder" at bounding box center [261, 101] width 48 height 11
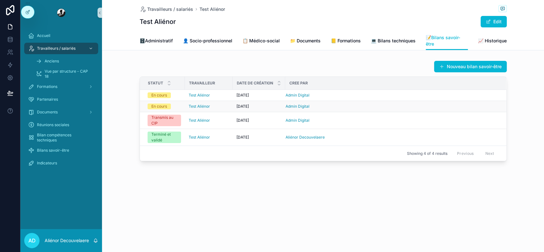
click at [321, 106] on div "Admin Digital" at bounding box center [392, 106] width 213 height 5
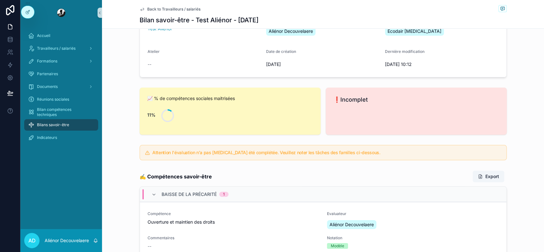
scroll to position [170, 0]
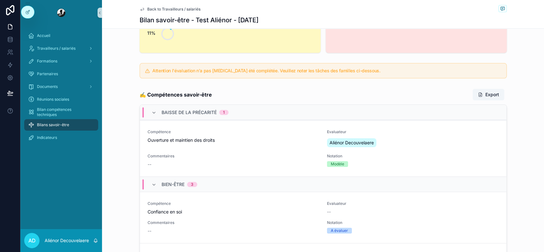
click at [269, 115] on div "Baisse de la précarité 1" at bounding box center [323, 112] width 367 height 15
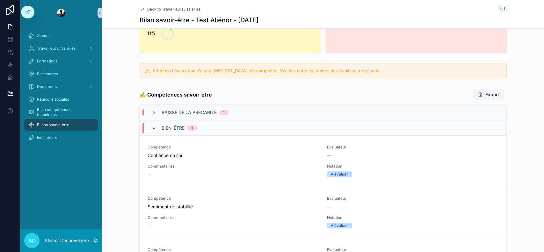
click at [252, 126] on div "Bien-être 3" at bounding box center [323, 127] width 367 height 15
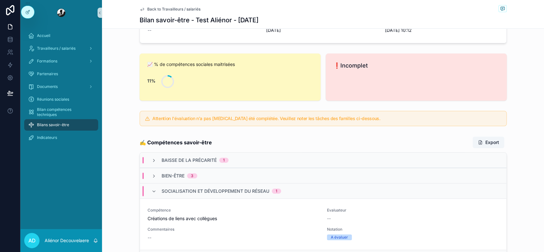
scroll to position [127, 0]
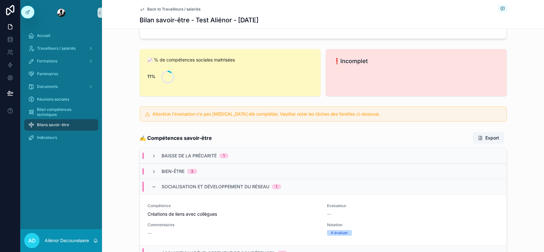
click at [212, 191] on div "Socialisation et développement du réseau 1" at bounding box center [323, 186] width 367 height 15
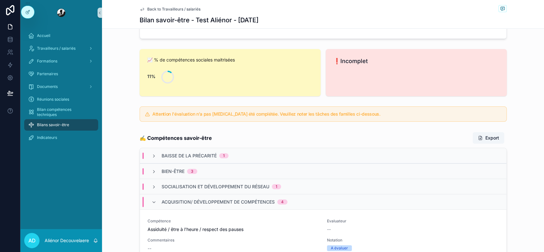
click at [203, 200] on span "Acquisition/ développement de compétences" at bounding box center [218, 202] width 113 height 6
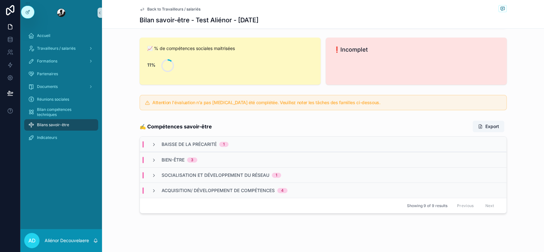
scroll to position [138, 0]
click at [252, 139] on div "Baisse de la précarité 1" at bounding box center [323, 144] width 367 height 15
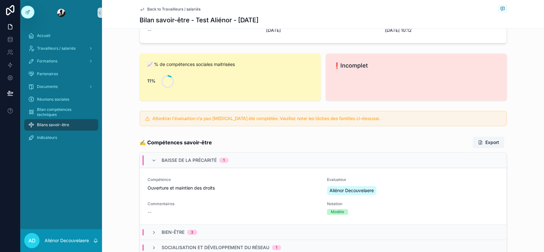
scroll to position [199, 0]
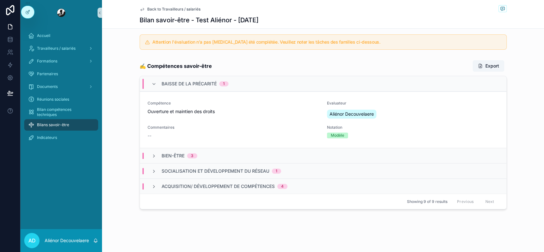
click at [298, 161] on div "Bien-être 3" at bounding box center [323, 155] width 367 height 15
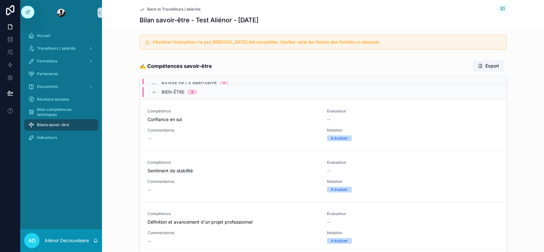
scroll to position [71, 0]
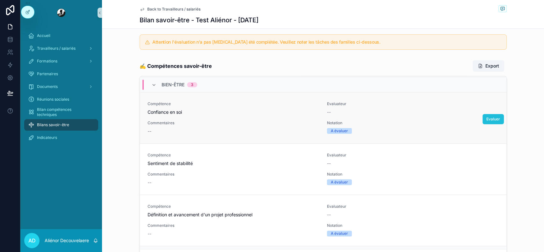
click at [486, 117] on span "Evaluer" at bounding box center [493, 119] width 14 height 5
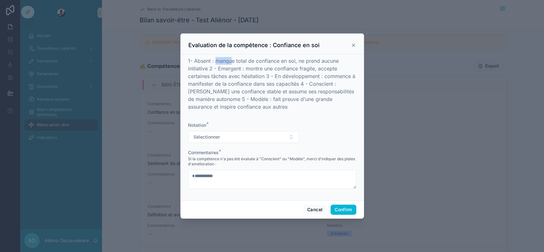
drag, startPoint x: 216, startPoint y: 59, endPoint x: 230, endPoint y: 66, distance: 16.3
click at [230, 66] on p "1- Absent : manque total de confiance en soi, ne prend aucune initiative 2 - Em…" at bounding box center [272, 84] width 168 height 54
click at [253, 71] on p "1- Absent : manque total de confiance en soi, ne prend aucune initiative 2 - Em…" at bounding box center [272, 84] width 168 height 54
click at [255, 134] on button "Sélectionner" at bounding box center [243, 137] width 111 height 12
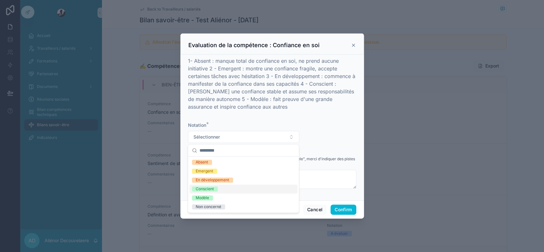
click at [224, 186] on div "Conscient" at bounding box center [243, 189] width 108 height 9
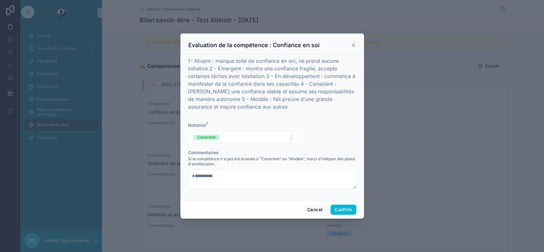
click at [320, 116] on div "1- Absent : manque total de confiance en soi, ne prend aucune initiative 2 - Em…" at bounding box center [272, 126] width 168 height 138
click at [239, 135] on button "Conscient" at bounding box center [243, 137] width 111 height 12
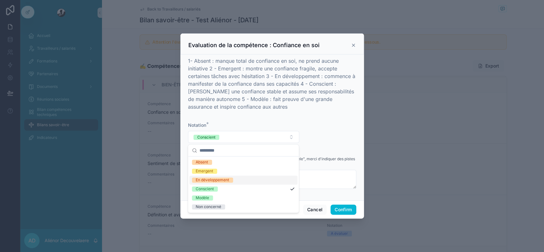
click at [309, 124] on form "Notation * Conscient Commentaires Si la compétence n'a pas été évaluée à "Consc…" at bounding box center [272, 158] width 168 height 73
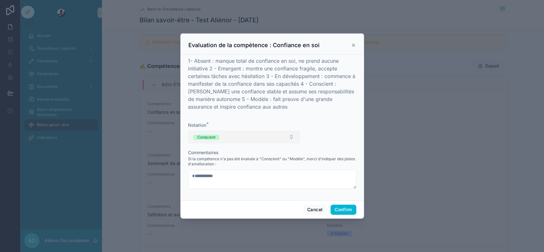
click at [230, 142] on button "Conscient" at bounding box center [243, 137] width 111 height 12
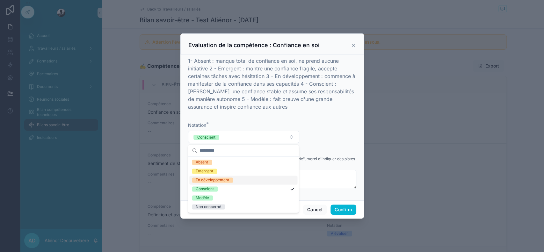
click at [230, 182] on span "En développement" at bounding box center [212, 180] width 41 height 5
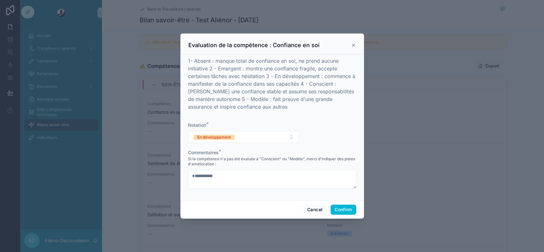
click at [318, 106] on p "1- Absent : manque total de confiance en soi, ne prend aucune initiative 2 - Em…" at bounding box center [272, 84] width 168 height 54
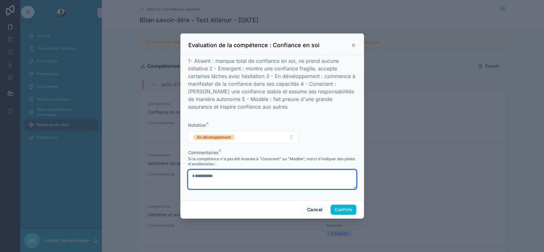
click at [224, 178] on textarea at bounding box center [272, 179] width 168 height 19
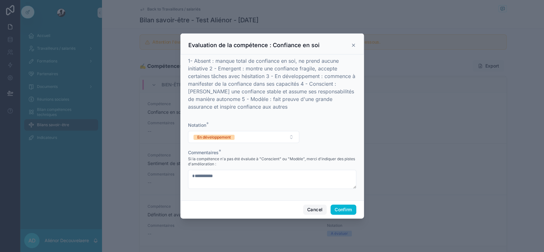
click at [312, 210] on button "Cancel" at bounding box center [315, 210] width 24 height 10
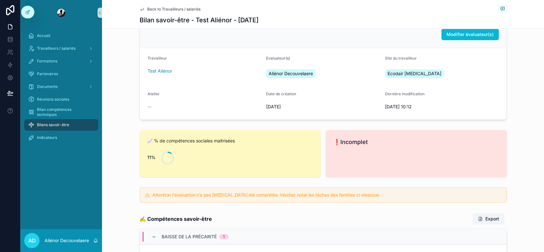
scroll to position [45, 0]
click at [326, 133] on div "❗Incomplet" at bounding box center [416, 154] width 181 height 47
click at [168, 11] on span "Back to Travailleurs / salariés" at bounding box center [173, 9] width 53 height 5
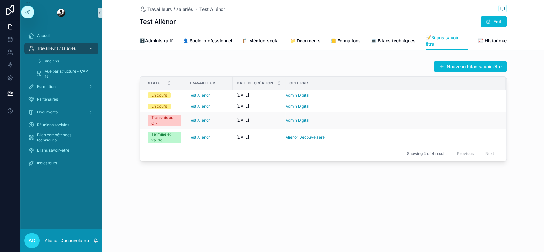
click at [346, 118] on div "Admin Digital" at bounding box center [392, 120] width 213 height 5
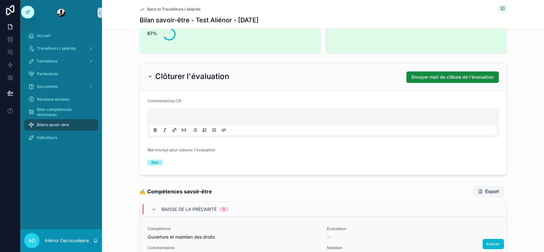
scroll to position [122, 0]
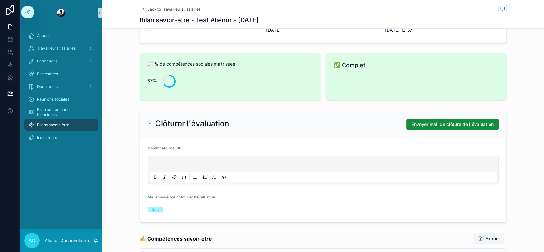
click at [242, 161] on div "scrollable content" at bounding box center [323, 170] width 347 height 24
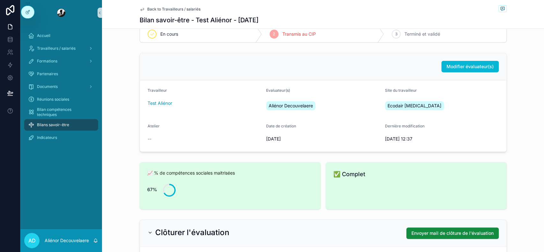
scroll to position [0, 0]
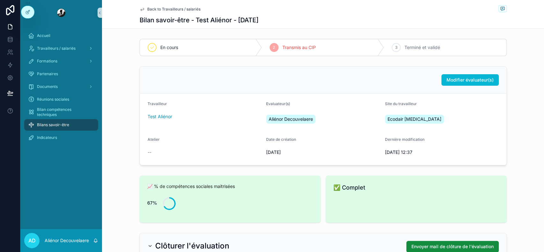
click at [81, 122] on div "Bilans savoir-être" at bounding box center [61, 125] width 66 height 10
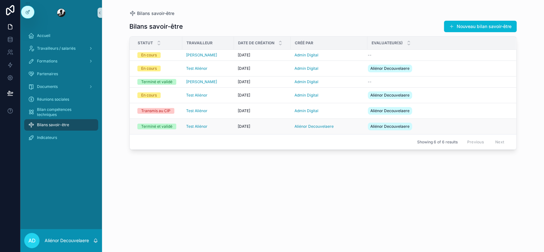
click at [270, 126] on div "[DATE] [DATE]" at bounding box center [262, 126] width 49 height 5
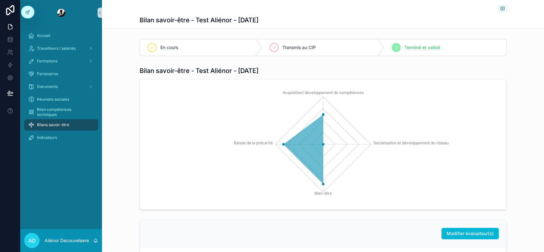
click at [65, 124] on span "Bilans savoir-être" at bounding box center [53, 124] width 32 height 5
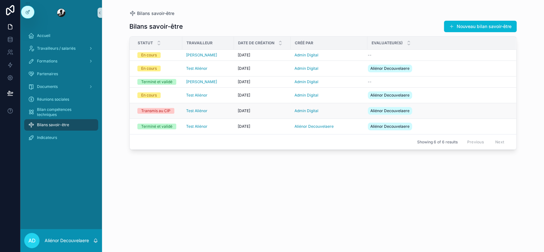
click at [272, 111] on div "[DATE] [DATE]" at bounding box center [262, 110] width 49 height 5
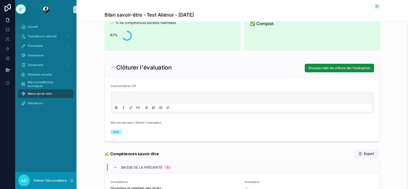
scroll to position [158, 0]
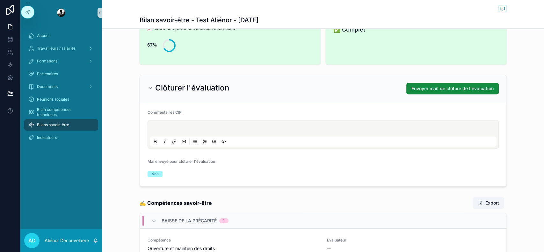
click at [238, 129] on p "scrollable content" at bounding box center [324, 129] width 347 height 6
click at [499, 5] on span "scrollable content" at bounding box center [503, 8] width 8 height 7
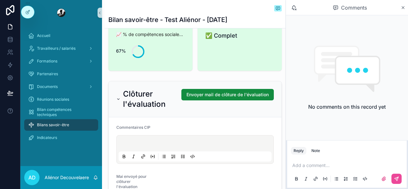
scroll to position [158, 0]
click at [325, 165] on p "scrollable content" at bounding box center [348, 165] width 112 height 6
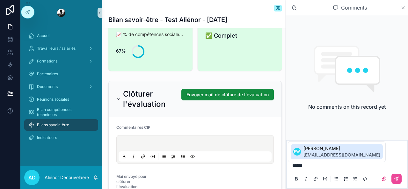
click at [325, 158] on span "[EMAIL_ADDRESS][DOMAIN_NAME]" at bounding box center [341, 155] width 77 height 6
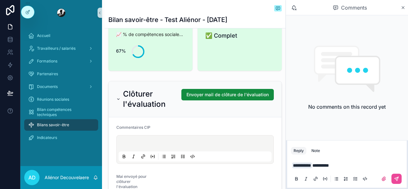
click at [406, 7] on div "Comments" at bounding box center [347, 7] width 122 height 15
click at [402, 6] on icon "scrollable content" at bounding box center [403, 7] width 5 height 5
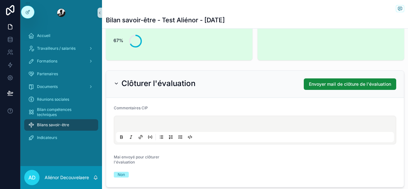
scroll to position [163, 0]
click at [153, 122] on p "scrollable content" at bounding box center [256, 124] width 278 height 6
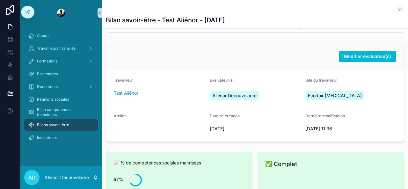
scroll to position [0, 0]
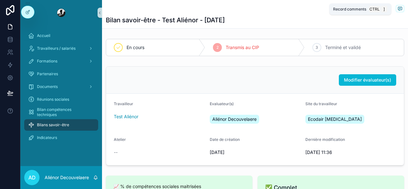
click at [398, 9] on icon "scrollable content" at bounding box center [400, 8] width 5 height 5
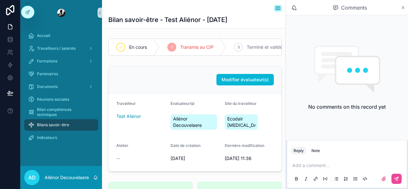
click at [402, 8] on icon "scrollable content" at bounding box center [403, 7] width 5 height 5
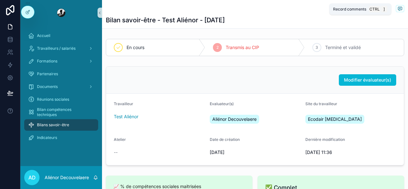
click at [398, 8] on span "scrollable content" at bounding box center [400, 8] width 8 height 7
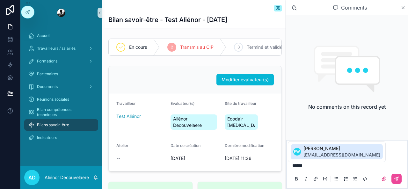
click at [323, 151] on span "[PERSON_NAME]" at bounding box center [341, 148] width 77 height 6
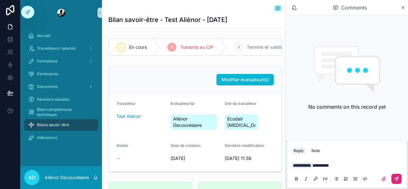
click at [395, 178] on icon "scrollable content" at bounding box center [396, 178] width 5 height 5
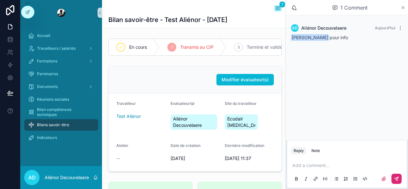
click at [402, 7] on icon "scrollable content" at bounding box center [403, 7] width 5 height 5
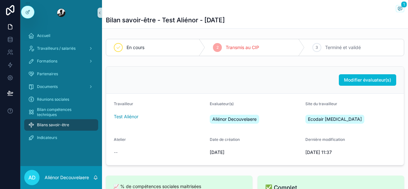
click at [61, 127] on span "Bilans savoir-être" at bounding box center [53, 124] width 32 height 5
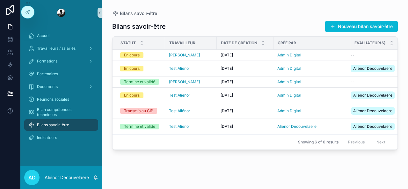
click at [27, 178] on div "AD" at bounding box center [31, 177] width 15 height 15
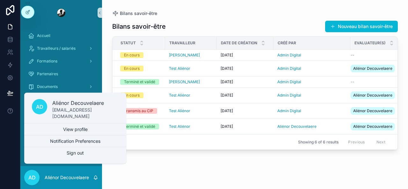
click at [144, 171] on div "Bilans savoir-être Nouveau bilan savoir-être Statut Travailleur Date de créatio…" at bounding box center [255, 99] width 286 height 165
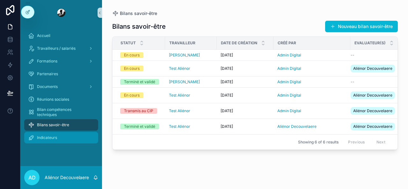
click at [74, 137] on div "Indicateurs" at bounding box center [61, 138] width 66 height 10
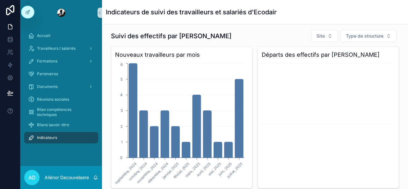
scroll to position [2, 0]
click at [328, 33] on button "Site" at bounding box center [324, 36] width 27 height 12
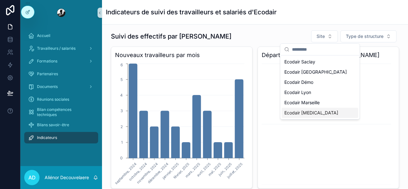
click at [316, 112] on div "Ecodair [MEDICAL_DATA]" at bounding box center [320, 113] width 77 height 10
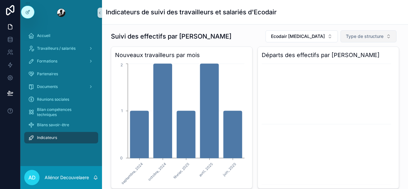
click at [375, 36] on span "Type de structure" at bounding box center [365, 36] width 38 height 6
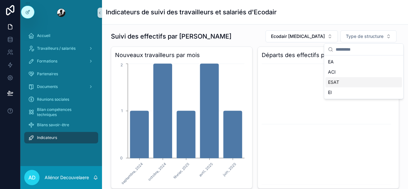
click at [353, 78] on div "ESAT" at bounding box center [363, 82] width 77 height 10
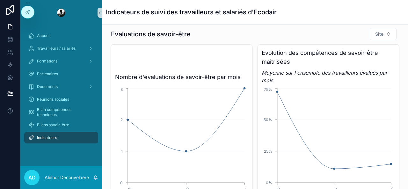
scroll to position [175, 0]
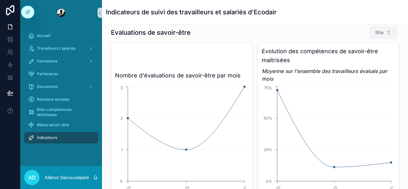
click at [384, 32] on button "Site" at bounding box center [383, 32] width 27 height 12
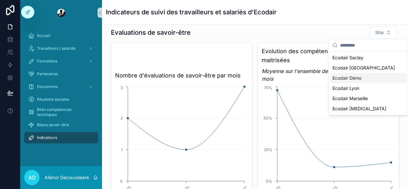
click at [283, 32] on div "Evaluations de savoir-être Site" at bounding box center [255, 32] width 288 height 13
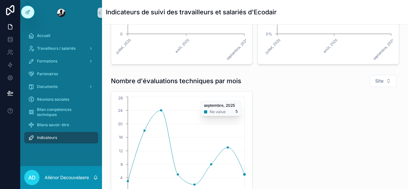
scroll to position [360, 0]
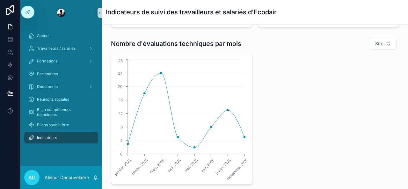
click at [274, 108] on div "[DATE] [DATE] [DATE] [DATE] [DATE] [DATE] [DATE] [DATE] 0 4 8 12 16 20 24 28" at bounding box center [255, 119] width 288 height 131
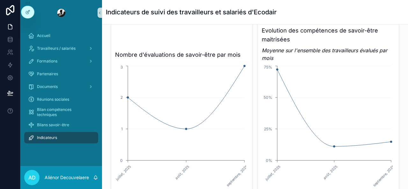
scroll to position [178, 0]
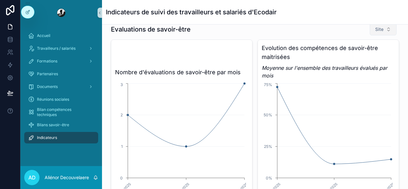
click at [375, 30] on span "Site" at bounding box center [379, 29] width 8 height 6
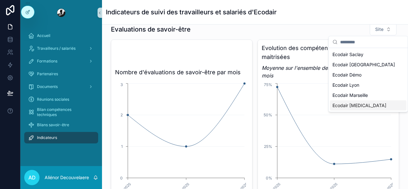
click at [359, 103] on span "Ecodair [MEDICAL_DATA]" at bounding box center [360, 105] width 54 height 6
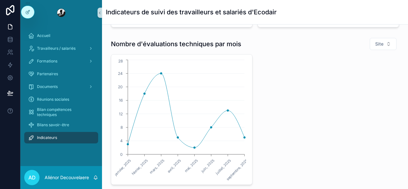
scroll to position [362, 0]
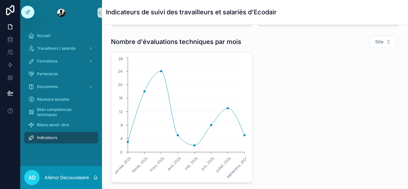
click at [36, 176] on div "AD" at bounding box center [31, 177] width 15 height 15
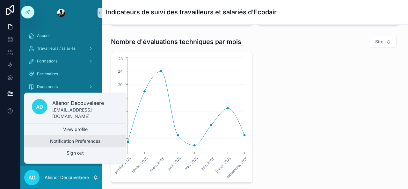
click at [91, 140] on button "Notification Preferences" at bounding box center [75, 140] width 102 height 11
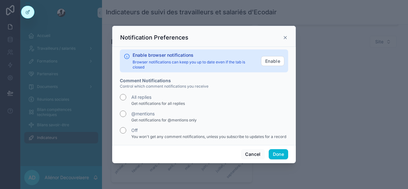
click at [204, 81] on h2 "Comment Notifications" at bounding box center [204, 80] width 168 height 6
click at [284, 156] on button "Done" at bounding box center [278, 154] width 19 height 10
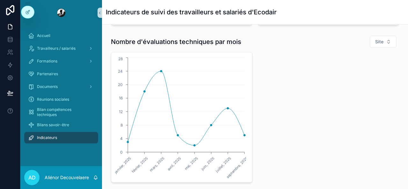
click at [31, 173] on div "AD" at bounding box center [31, 177] width 15 height 15
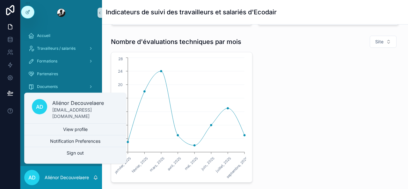
click at [312, 126] on div "[DATE] [DATE] [DATE] [DATE] [DATE] [DATE] [DATE] [DATE] 0 4 8 12 16 20 24 28" at bounding box center [255, 117] width 288 height 131
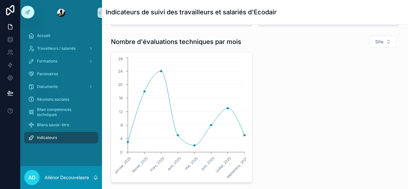
scroll to position [378, 0]
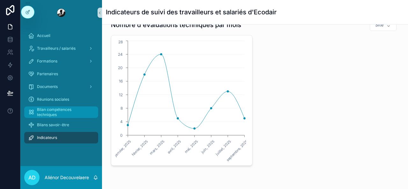
click at [63, 114] on span "Bilan compétences techniques" at bounding box center [64, 112] width 55 height 10
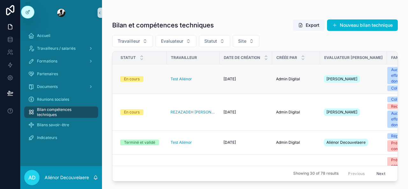
click at [204, 80] on div "Test Aliénor" at bounding box center [193, 79] width 45 height 5
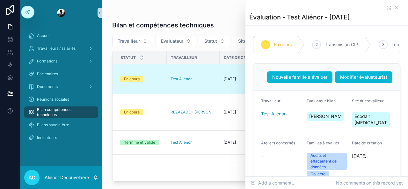
click at [380, 7] on div "scrollable content" at bounding box center [326, 7] width 155 height 5
click at [386, 6] on icon "scrollable content" at bounding box center [388, 7] width 5 height 5
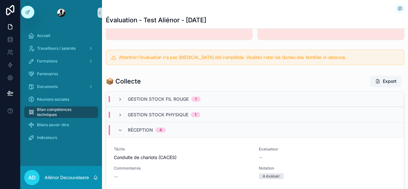
scroll to position [240, 0]
click at [382, 85] on button "Export" at bounding box center [386, 81] width 32 height 11
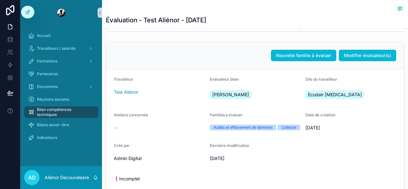
scroll to position [0, 0]
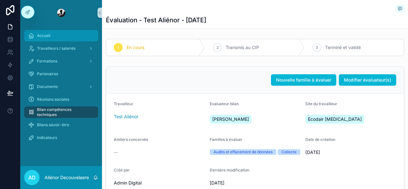
click at [63, 34] on div "Accueil" at bounding box center [61, 36] width 66 height 10
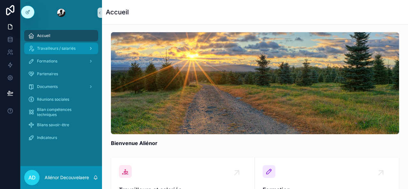
click at [57, 50] on span "Travailleurs / salariés" at bounding box center [56, 48] width 39 height 5
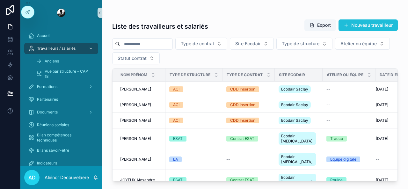
click at [363, 22] on button "Nouveau travailleur" at bounding box center [368, 24] width 59 height 11
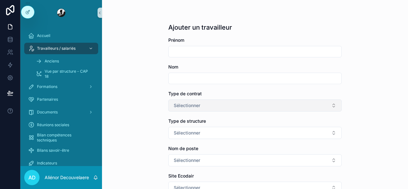
click at [203, 106] on button "Sélectionner" at bounding box center [254, 105] width 173 height 12
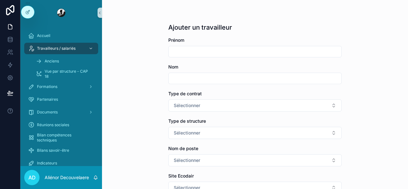
click at [136, 99] on div "Ajouter un travailleur Prénom Nom Type de contrat Sélectionner Type de structur…" at bounding box center [255, 94] width 306 height 189
click at [80, 50] on div "Travailleurs / salariés" at bounding box center [61, 48] width 66 height 10
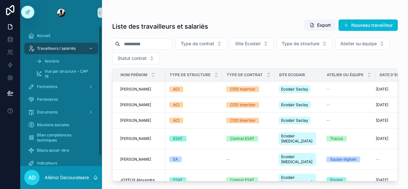
click at [158, 48] on input "scrollable content" at bounding box center [146, 44] width 52 height 9
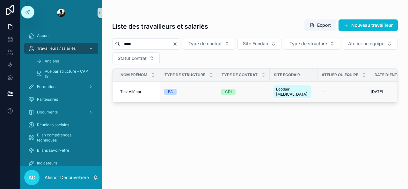
type input "****"
click at [141, 93] on td "Test Aliénor Test Aliénor" at bounding box center [137, 92] width 48 height 21
click at [141, 89] on span "Test Aliénor" at bounding box center [130, 91] width 21 height 5
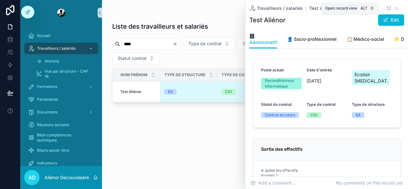
click at [386, 8] on icon "scrollable content" at bounding box center [388, 8] width 5 height 5
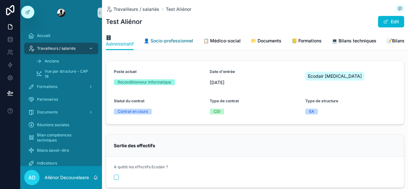
click at [182, 42] on span "👤 Socio-professionnel" at bounding box center [168, 41] width 49 height 6
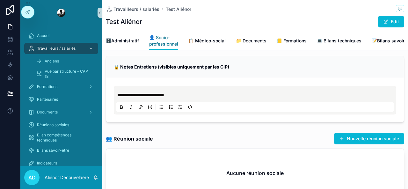
scroll to position [247, 0]
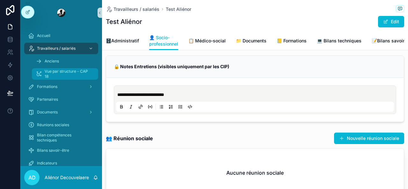
click at [71, 74] on span "Vue par structure - CAP 18" at bounding box center [68, 74] width 47 height 10
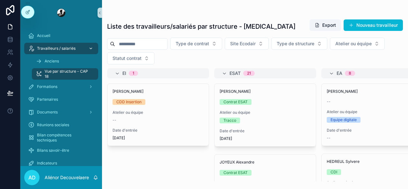
click at [68, 49] on span "Travailleurs / salariés" at bounding box center [56, 48] width 39 height 5
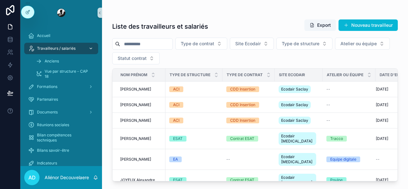
click at [91, 50] on icon "scrollable content" at bounding box center [91, 48] width 4 height 4
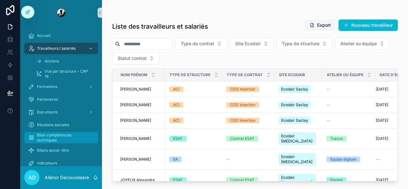
click at [55, 139] on span "Bilan compétences techniques" at bounding box center [64, 138] width 55 height 10
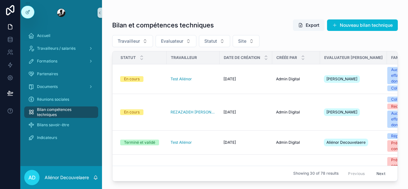
click at [197, 36] on div "Travailleur Evaluateur Statut Site" at bounding box center [255, 41] width 286 height 12
click at [187, 38] on button "Evaluateur" at bounding box center [176, 41] width 41 height 12
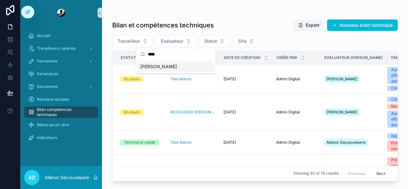
type input "****"
click at [163, 71] on div "[PERSON_NAME]" at bounding box center [176, 67] width 77 height 10
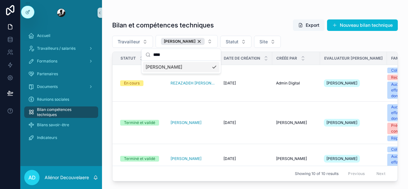
click at [227, 14] on div "scrollable content" at bounding box center [255, 12] width 286 height 5
click at [259, 81] on div "[DATE] [DATE]" at bounding box center [245, 83] width 45 height 5
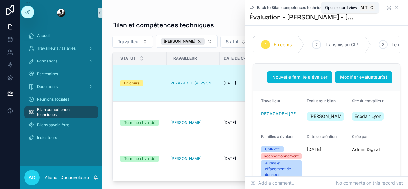
click at [386, 9] on icon "scrollable content" at bounding box center [388, 7] width 5 height 5
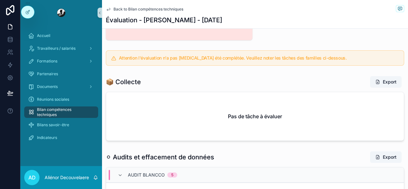
scroll to position [305, 0]
click at [30, 13] on div at bounding box center [27, 12] width 13 height 12
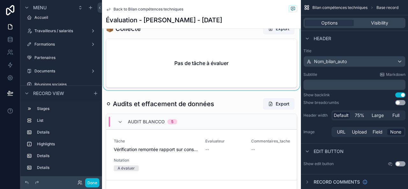
scroll to position [824, 0]
click at [211, 91] on div "scrollable content" at bounding box center [201, 55] width 199 height 70
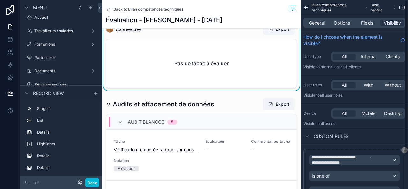
scroll to position [42, 0]
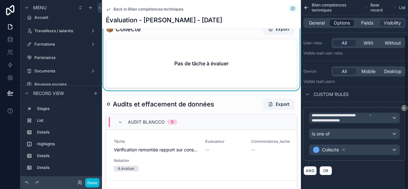
click at [341, 20] on span "Options" at bounding box center [342, 23] width 16 height 6
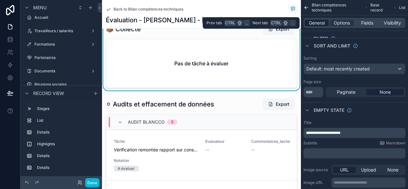
click at [319, 26] on span "General" at bounding box center [317, 23] width 16 height 6
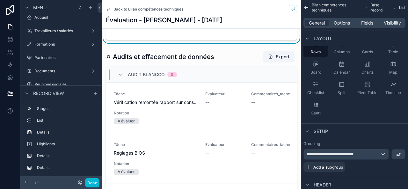
scroll to position [872, 0]
click at [91, 185] on button "Done" at bounding box center [92, 182] width 14 height 9
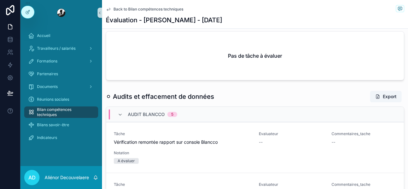
scroll to position [361, 0]
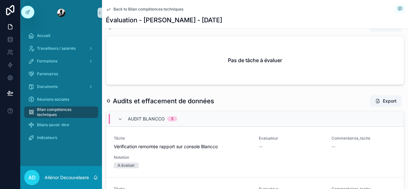
click at [194, 112] on div "Audit Blancco 5" at bounding box center [255, 118] width 298 height 15
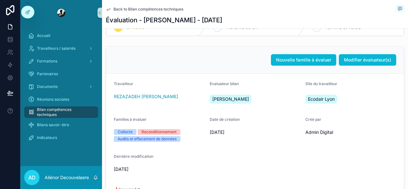
scroll to position [0, 0]
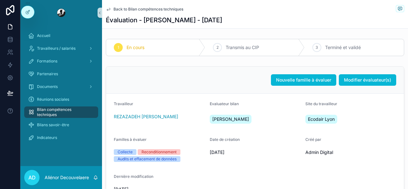
click at [164, 0] on div "Back to Bilan compétences techniques Évaluation - [PERSON_NAME] - [DATE]" at bounding box center [255, 14] width 298 height 28
click at [78, 49] on div "Travailleurs / salariés" at bounding box center [61, 48] width 66 height 10
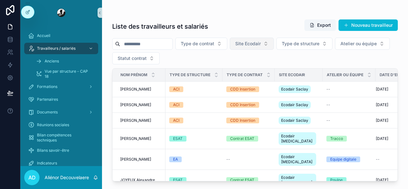
click at [274, 45] on button "Site Ecodair" at bounding box center [252, 44] width 44 height 12
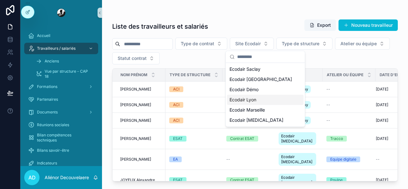
click at [259, 100] on div "Ecodair Lyon" at bounding box center [265, 100] width 77 height 10
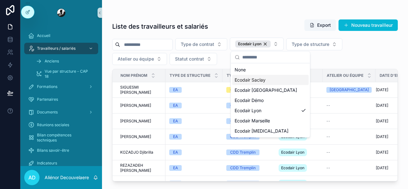
click at [282, 3] on div "Liste des travailleurs et salariés Export Nouveau travailleur Type de contrat E…" at bounding box center [255, 90] width 306 height 181
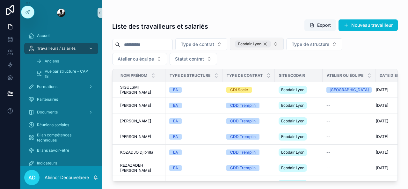
click at [271, 44] on div "Ecodair Lyon" at bounding box center [252, 43] width 35 height 7
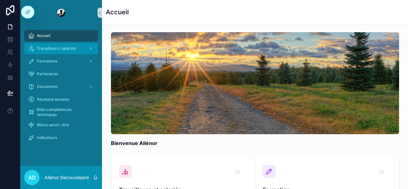
click at [77, 48] on div "Travailleurs / salariés" at bounding box center [61, 48] width 66 height 10
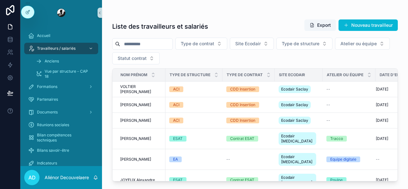
click at [172, 40] on input "scrollable content" at bounding box center [146, 44] width 52 height 9
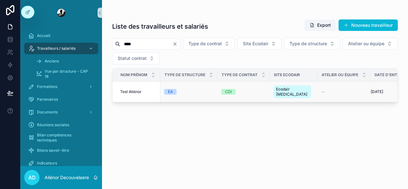
type input "****"
click at [200, 89] on div "EA" at bounding box center [188, 92] width 49 height 6
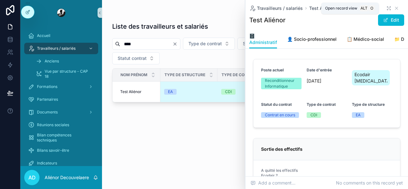
click at [386, 8] on icon "scrollable content" at bounding box center [388, 8] width 5 height 5
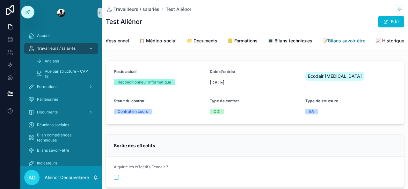
click at [344, 41] on span "📝Bilans savoir-être" at bounding box center [344, 41] width 43 height 6
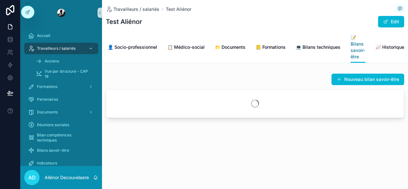
scroll to position [0, 41]
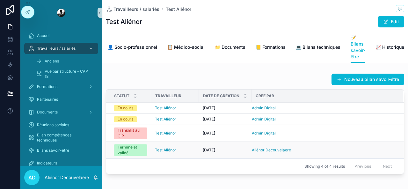
click at [230, 153] on div "[DATE] [DATE]" at bounding box center [225, 150] width 45 height 5
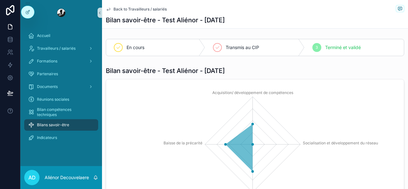
click at [396, 5] on span "scrollable content" at bounding box center [400, 8] width 8 height 7
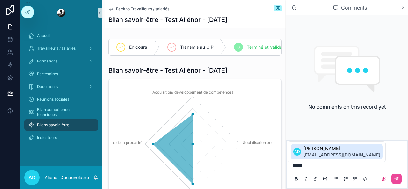
click at [321, 154] on span "adelage@ecodair.org" at bounding box center [341, 155] width 77 height 6
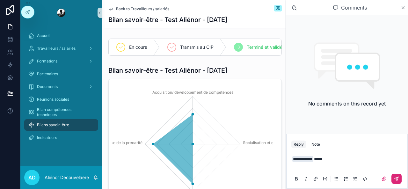
click at [397, 176] on icon "scrollable content" at bounding box center [396, 178] width 5 height 5
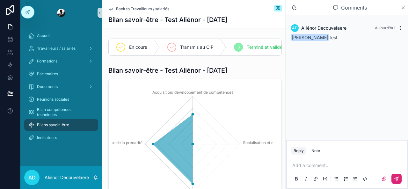
click at [399, 27] on icon "scrollable content" at bounding box center [400, 28] width 5 height 5
click at [379, 63] on div "AD Aliénor Decouvelaere Aujourd’hui Alban Delage test" at bounding box center [347, 77] width 122 height 125
click at [400, 29] on icon "scrollable content" at bounding box center [400, 28] width 5 height 5
click at [383, 53] on div "AD Aliénor Decouvelaere Aujourd’hui Alban Delage test" at bounding box center [347, 77] width 122 height 125
click at [27, 27] on icon at bounding box center [27, 25] width 5 height 5
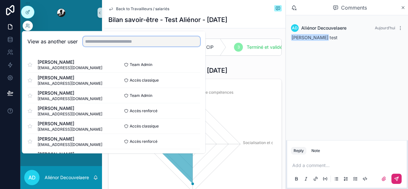
click at [96, 41] on input "text" at bounding box center [141, 41] width 117 height 10
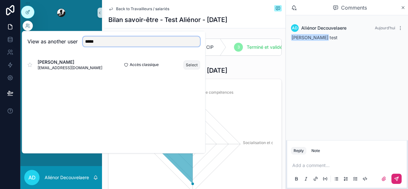
type input "*****"
click at [197, 63] on button "Select" at bounding box center [192, 64] width 17 height 9
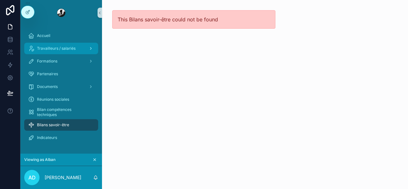
click at [56, 47] on span "Travailleurs / salariés" at bounding box center [56, 48] width 39 height 5
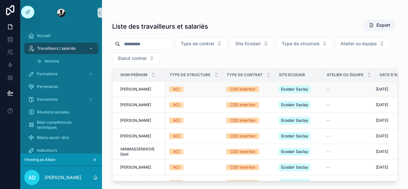
click at [193, 88] on div "ACI" at bounding box center [193, 89] width 49 height 6
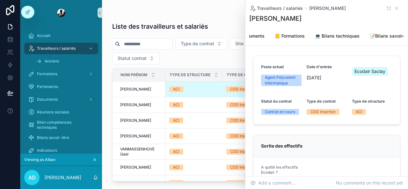
scroll to position [0, 123]
click at [386, 8] on icon "scrollable content" at bounding box center [388, 8] width 5 height 5
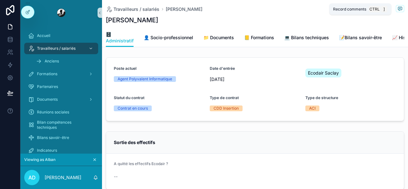
click at [398, 11] on icon "scrollable content" at bounding box center [400, 8] width 5 height 5
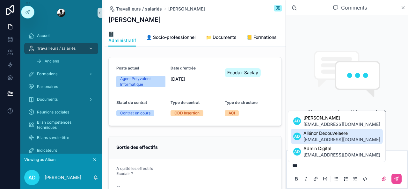
click at [319, 139] on span "[EMAIL_ADDRESS][DOMAIN_NAME]" at bounding box center [341, 139] width 77 height 6
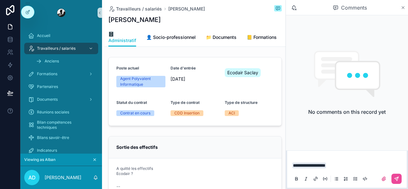
click at [402, 8] on icon "scrollable content" at bounding box center [403, 7] width 5 height 5
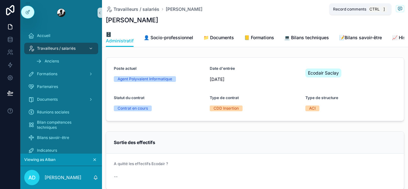
click at [396, 5] on span "scrollable content" at bounding box center [400, 8] width 8 height 7
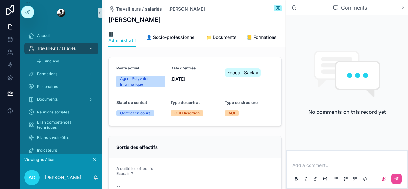
click at [403, 6] on icon "scrollable content" at bounding box center [403, 7] width 5 height 5
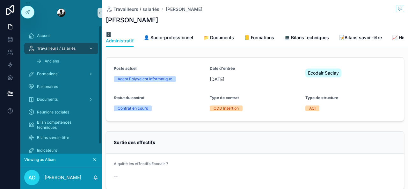
click at [95, 158] on icon "scrollable content" at bounding box center [94, 159] width 4 height 4
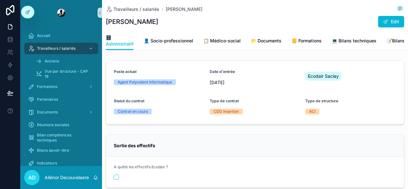
scroll to position [0, 70]
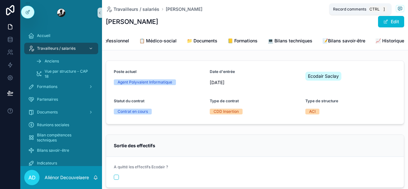
click at [399, 8] on icon "scrollable content" at bounding box center [400, 8] width 2 height 0
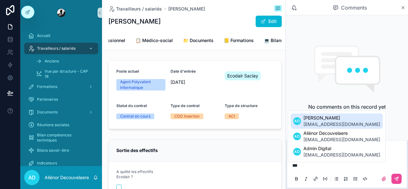
click at [325, 123] on span "adelage@ecodair.org" at bounding box center [341, 124] width 77 height 6
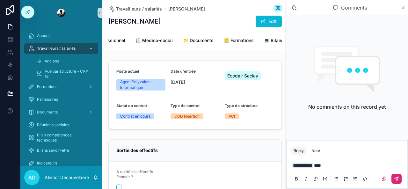
click at [398, 178] on icon "scrollable content" at bounding box center [396, 178] width 5 height 5
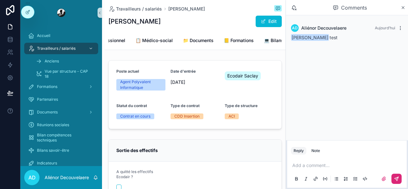
click at [399, 28] on icon "scrollable content" at bounding box center [400, 28] width 5 height 5
click at [380, 61] on div "AD Aliénor Decouvelaere Aujourd’hui Alban Delage test" at bounding box center [347, 77] width 122 height 125
click at [400, 28] on icon "scrollable content" at bounding box center [400, 28] width 5 height 5
click at [395, 20] on button "Delete comment" at bounding box center [384, 17] width 40 height 8
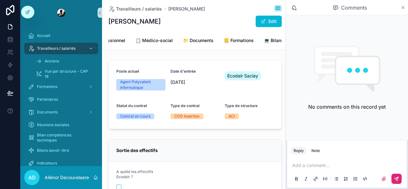
click at [405, 10] on icon "scrollable content" at bounding box center [403, 7] width 5 height 5
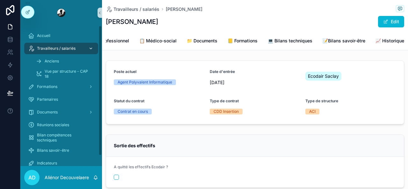
click at [70, 45] on div "Travailleurs / salariés" at bounding box center [61, 48] width 66 height 10
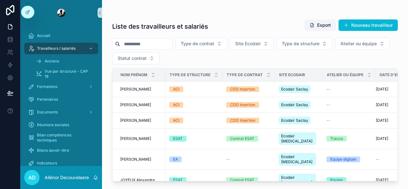
click at [154, 43] on input "scrollable content" at bounding box center [146, 44] width 52 height 9
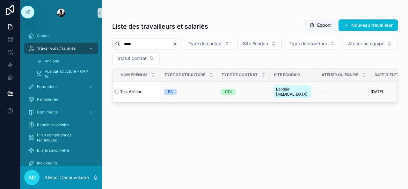
type input "****"
click at [145, 89] on div "Test Aliénor Test Aliénor" at bounding box center [138, 91] width 36 height 5
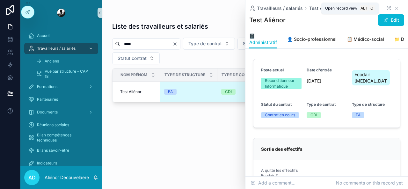
click at [387, 7] on icon "scrollable content" at bounding box center [387, 7] width 1 height 1
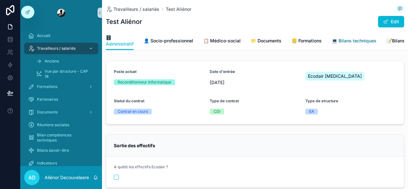
click at [352, 35] on link "💻 Bilans techniques" at bounding box center [354, 41] width 45 height 13
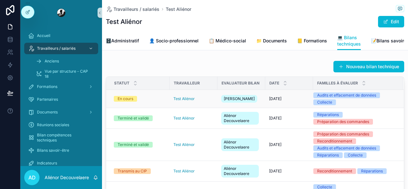
click at [212, 101] on div "Test Aliénor" at bounding box center [193, 98] width 40 height 5
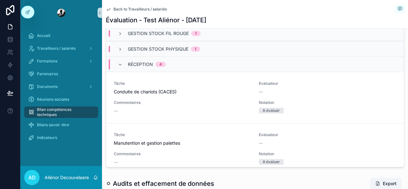
scroll to position [307, 0]
click at [381, 99] on button "Evaluer" at bounding box center [386, 98] width 29 height 10
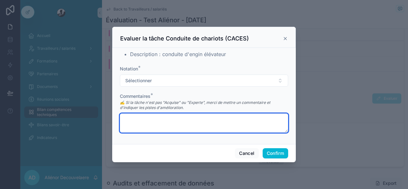
click at [166, 120] on textarea at bounding box center [204, 122] width 168 height 19
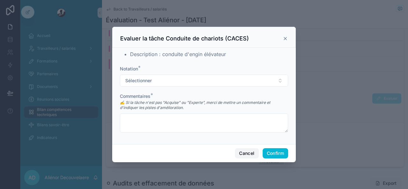
click at [252, 151] on button "Cancel" at bounding box center [247, 153] width 24 height 10
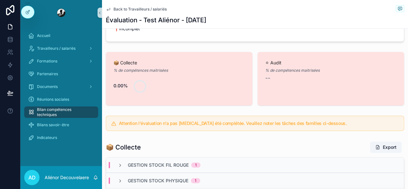
scroll to position [173, 0]
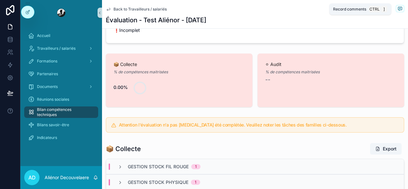
click at [398, 8] on icon "scrollable content" at bounding box center [400, 8] width 5 height 5
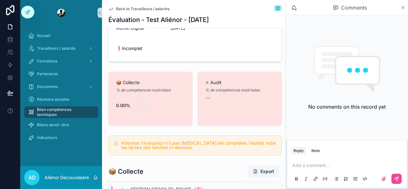
click at [403, 8] on icon "scrollable content" at bounding box center [403, 7] width 3 height 3
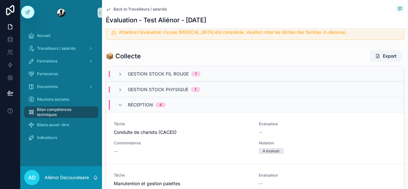
scroll to position [73, 0]
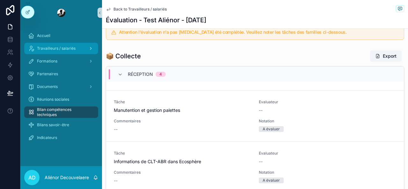
click at [65, 46] on span "Travailleurs / salariés" at bounding box center [56, 48] width 39 height 5
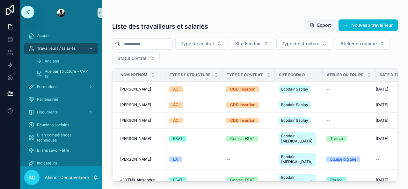
click at [172, 38] on div "Type de contrat Site Ecodair Type de structure Atelier ou équipe Statut contrat" at bounding box center [255, 51] width 286 height 27
click at [168, 40] on input "scrollable content" at bounding box center [146, 44] width 52 height 9
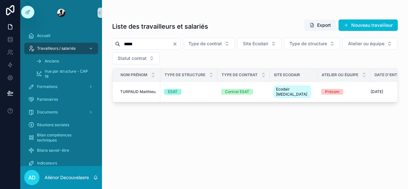
click at [164, 42] on input "*****" at bounding box center [146, 44] width 52 height 9
type input "***"
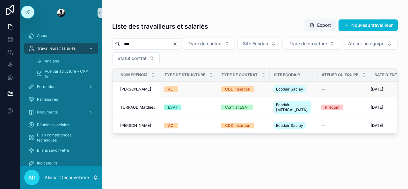
click at [188, 87] on div "ACI" at bounding box center [188, 89] width 49 height 6
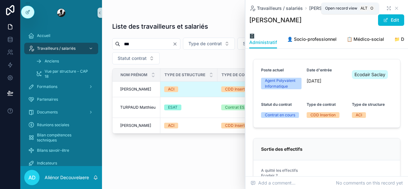
click at [387, 9] on icon "scrollable content" at bounding box center [387, 9] width 1 height 1
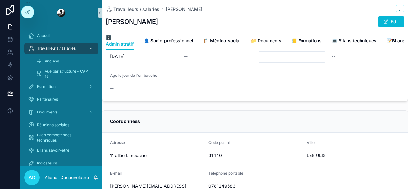
scroll to position [183, 0]
click at [181, 40] on span "👤 Socio-professionnel" at bounding box center [168, 41] width 49 height 6
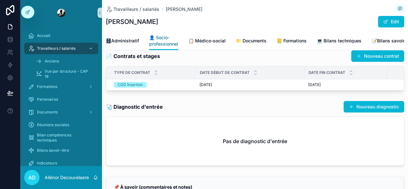
scroll to position [10, 0]
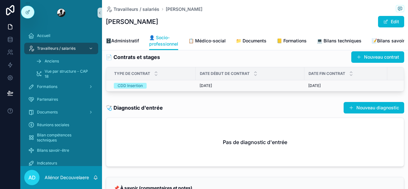
click at [248, 86] on td "10/03/2025 10/03/2025" at bounding box center [250, 85] width 109 height 11
click at [246, 88] on div "10/03/2025 10/03/2025" at bounding box center [250, 85] width 101 height 5
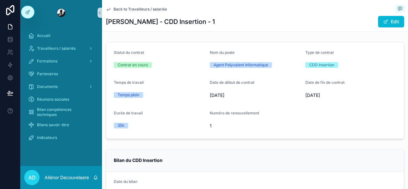
click at [129, 4] on div "Back to Travailleurs / salariés VOLTIER Mathieu - CDD Insertion - 1 Edit" at bounding box center [255, 16] width 298 height 32
click at [126, 8] on span "Back to Travailleurs / salariés" at bounding box center [139, 9] width 53 height 5
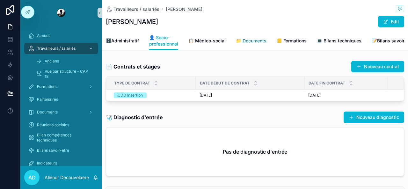
click at [257, 37] on link "📁 Documents" at bounding box center [251, 41] width 31 height 13
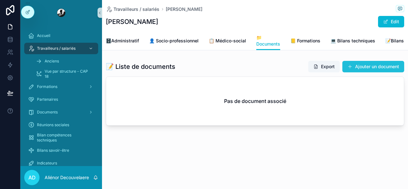
click at [360, 69] on button "Ajouter un document" at bounding box center [373, 66] width 62 height 11
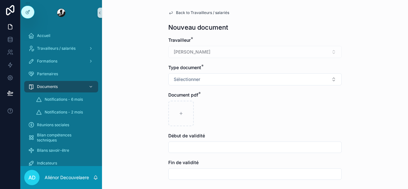
click at [189, 14] on span "Back to Travailleurs / salariés" at bounding box center [202, 12] width 53 height 5
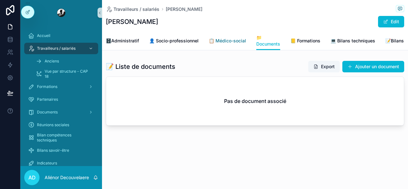
click at [229, 38] on span "📋 Médico-social" at bounding box center [227, 41] width 37 height 6
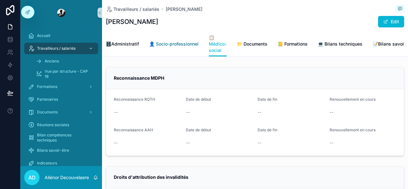
click at [169, 47] on span "👤 Socio-professionnel" at bounding box center [173, 44] width 49 height 6
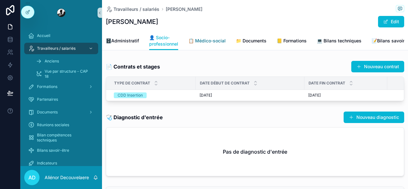
click at [205, 43] on span "📋 Médico-social" at bounding box center [206, 41] width 37 height 6
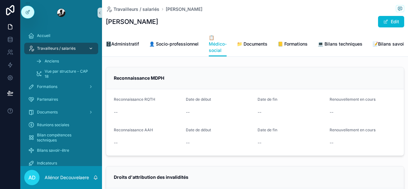
click at [93, 48] on div "scrollable content" at bounding box center [90, 48] width 8 height 10
